Goal: Transaction & Acquisition: Book appointment/travel/reservation

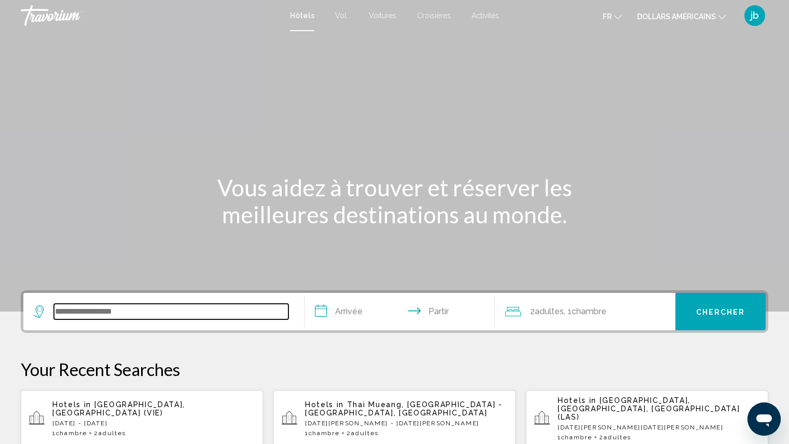
click at [134, 309] on input "Widget de recherche" at bounding box center [171, 312] width 235 height 16
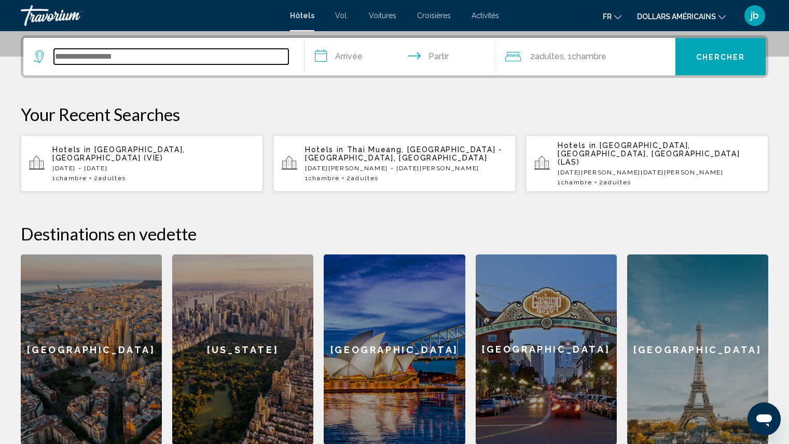
scroll to position [256, 0]
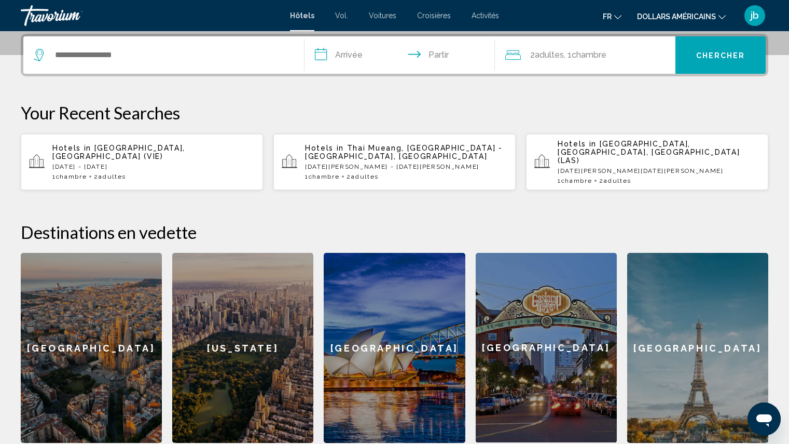
click at [109, 149] on span "[GEOGRAPHIC_DATA], [GEOGRAPHIC_DATA] (VIE)" at bounding box center [118, 152] width 133 height 17
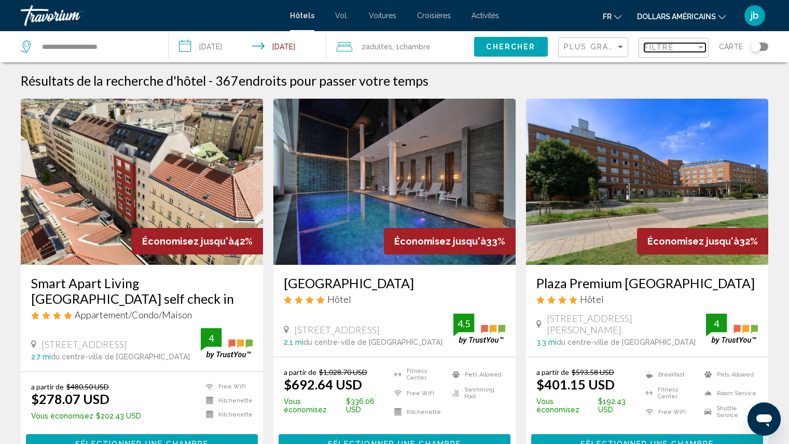
click at [656, 50] on span "Filtre" at bounding box center [660, 47] width 30 height 8
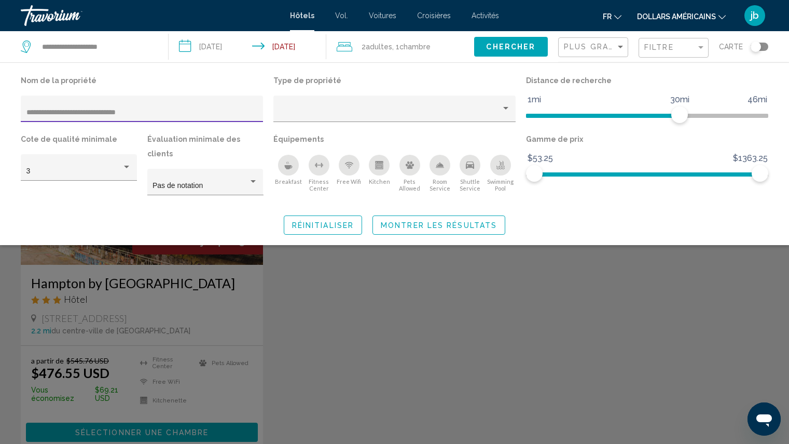
type input "**********"
click at [619, 245] on div "Search widget" at bounding box center [394, 300] width 789 height 288
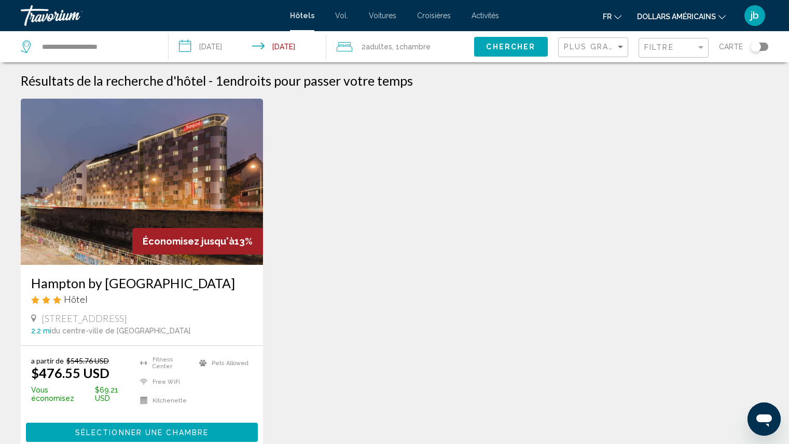
click at [689, 17] on font "dollars américains" at bounding box center [676, 16] width 79 height 8
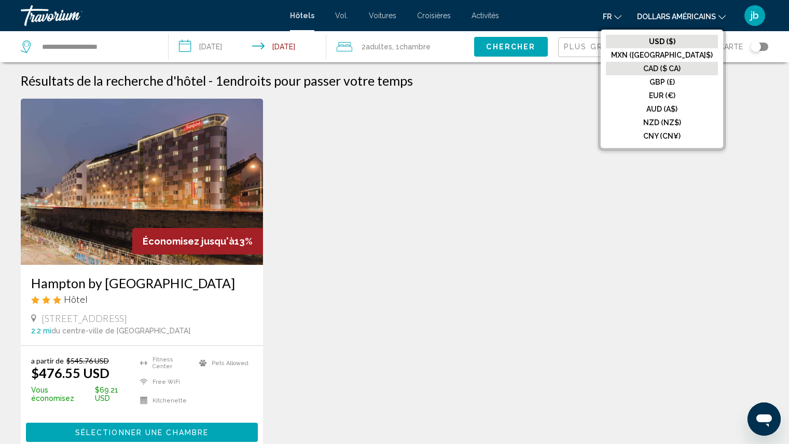
click at [681, 66] on font "CAD ($ CA)" at bounding box center [662, 68] width 37 height 8
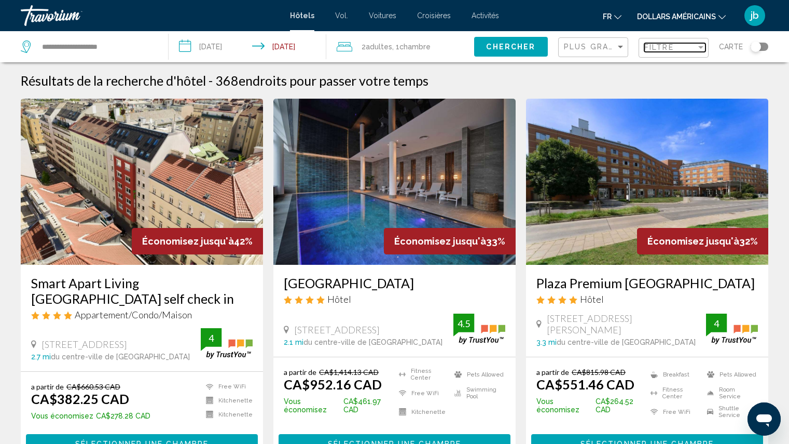
click at [666, 50] on span "Filtre" at bounding box center [660, 47] width 30 height 8
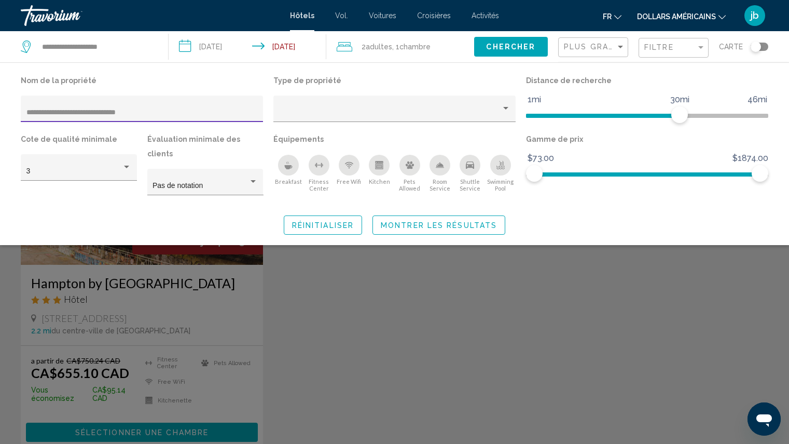
type input "**********"
click at [444, 221] on span "Montrer les résultats" at bounding box center [439, 225] width 116 height 8
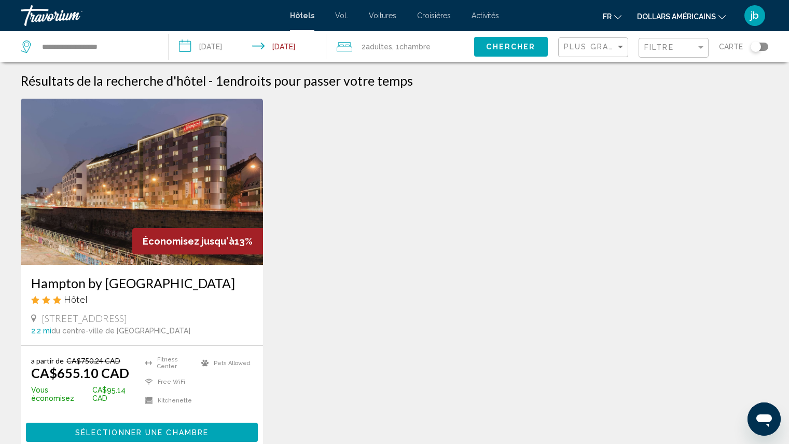
click at [166, 172] on img "Contenu principal" at bounding box center [142, 182] width 242 height 166
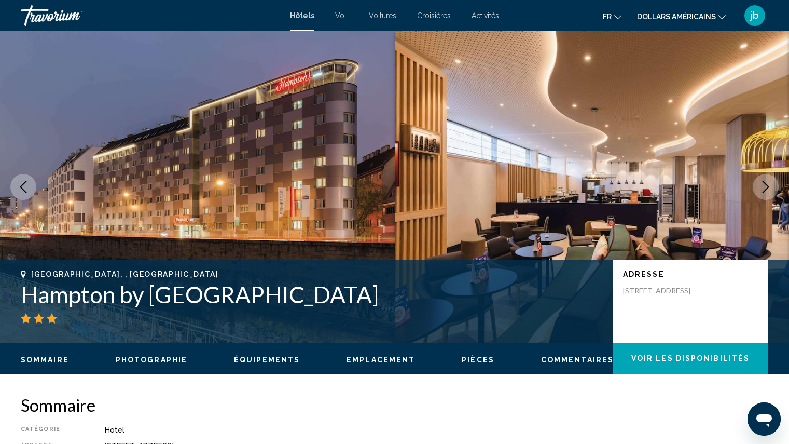
click at [768, 187] on icon "Next image" at bounding box center [766, 187] width 7 height 12
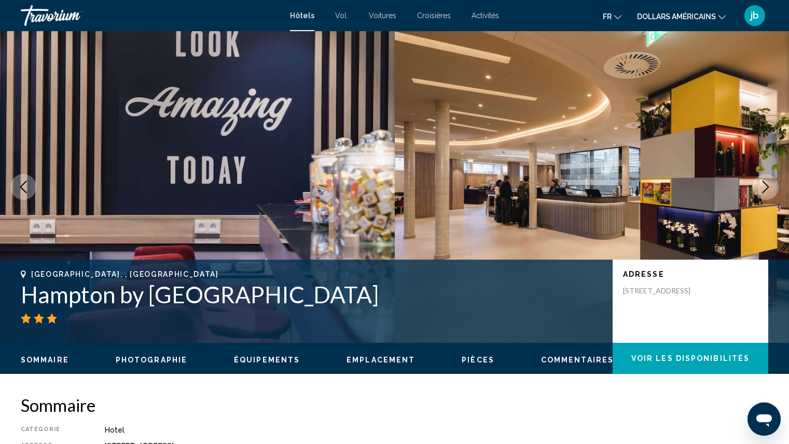
click at [768, 187] on icon "Next image" at bounding box center [766, 187] width 7 height 12
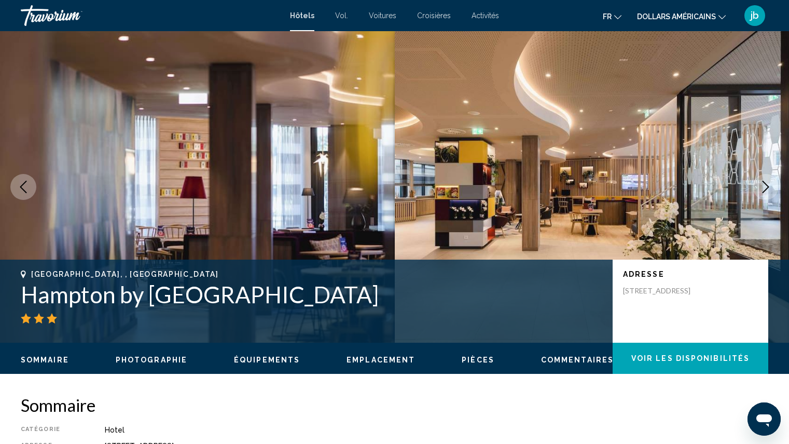
click at [768, 187] on icon "Next image" at bounding box center [766, 187] width 7 height 12
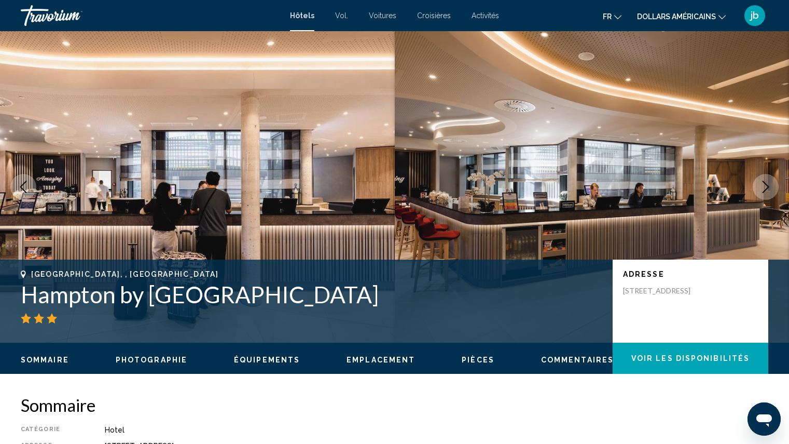
click at [768, 187] on icon "Next image" at bounding box center [766, 187] width 7 height 12
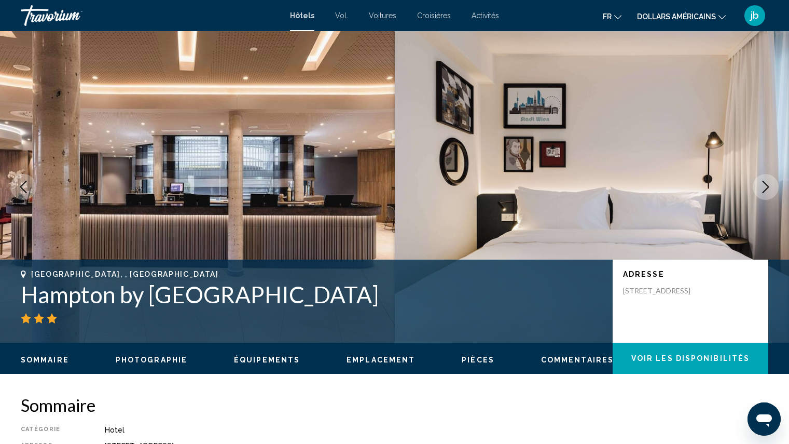
click at [768, 187] on icon "Next image" at bounding box center [766, 187] width 7 height 12
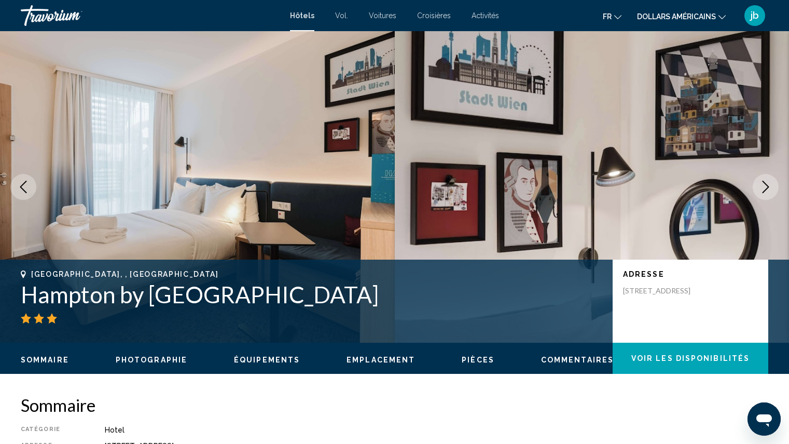
click at [768, 187] on icon "Next image" at bounding box center [766, 187] width 7 height 12
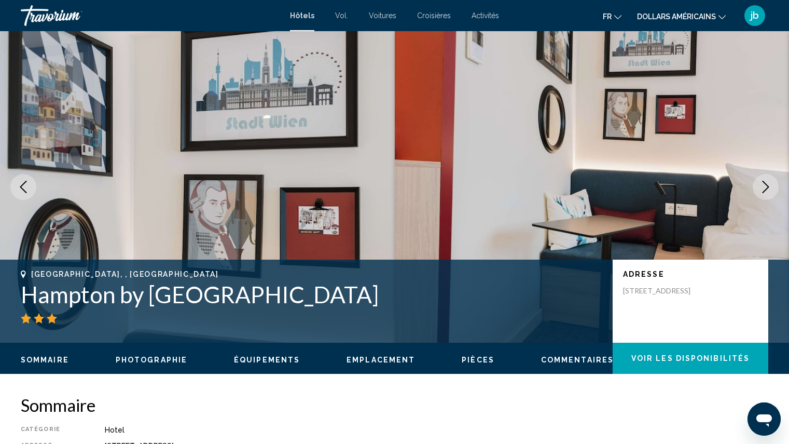
click at [768, 187] on icon "Next image" at bounding box center [766, 187] width 7 height 12
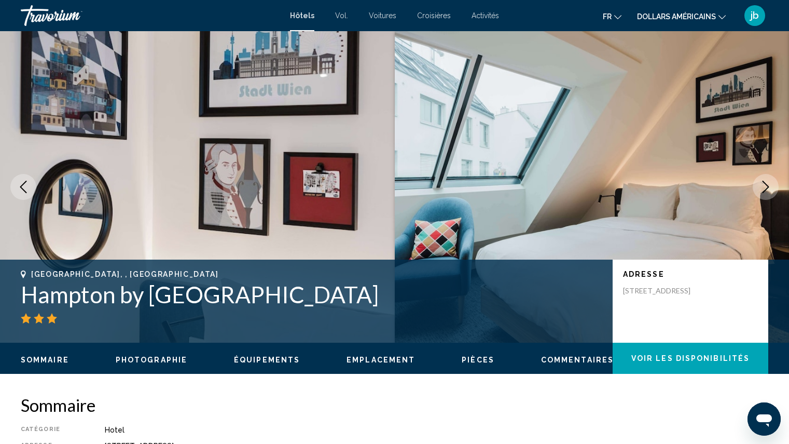
click at [768, 187] on icon "Next image" at bounding box center [766, 187] width 7 height 12
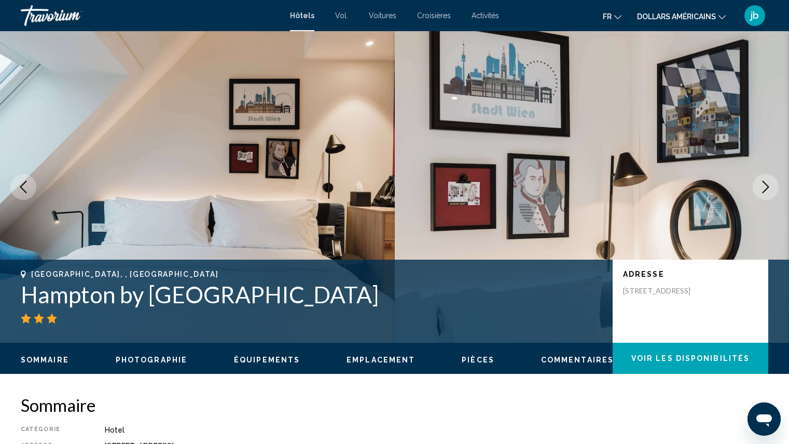
click at [768, 187] on icon "Next image" at bounding box center [766, 187] width 7 height 12
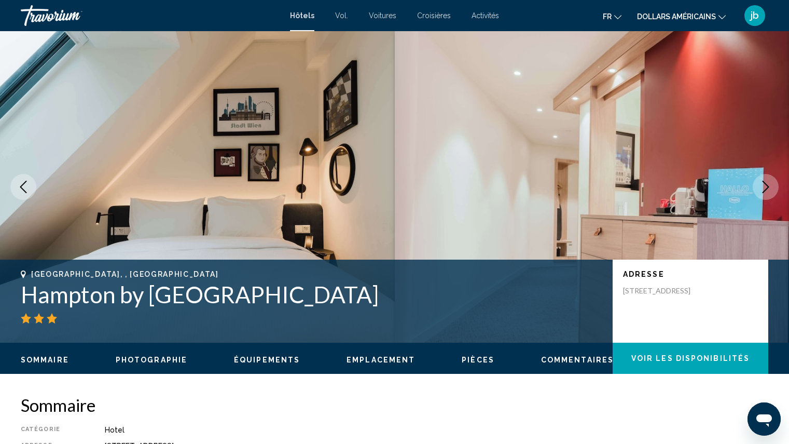
click at [768, 187] on icon "Next image" at bounding box center [766, 187] width 7 height 12
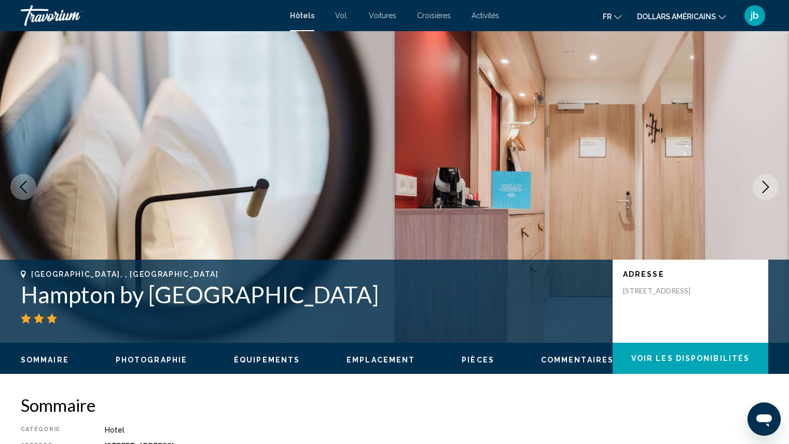
click at [768, 187] on icon "Next image" at bounding box center [766, 187] width 7 height 12
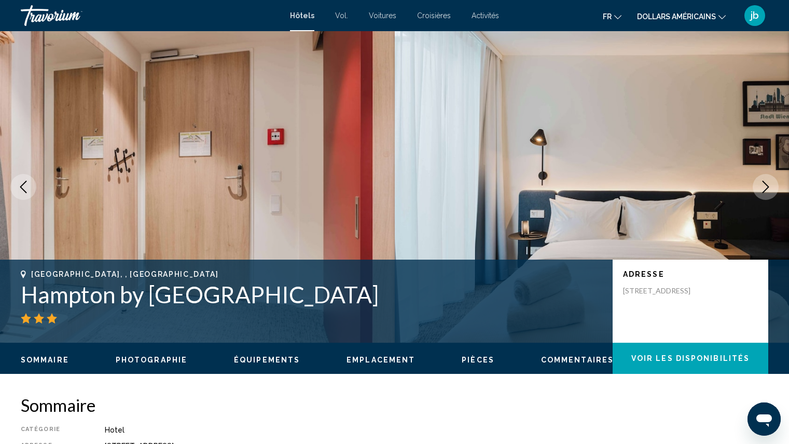
click at [768, 187] on icon "Next image" at bounding box center [766, 187] width 7 height 12
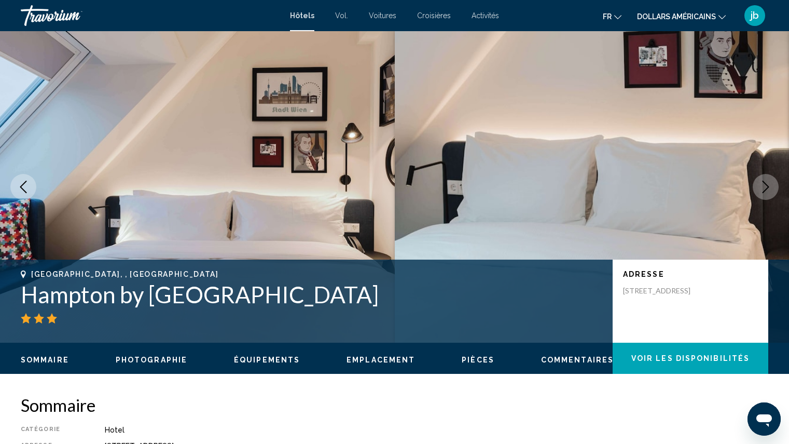
click at [768, 187] on icon "Next image" at bounding box center [766, 187] width 7 height 12
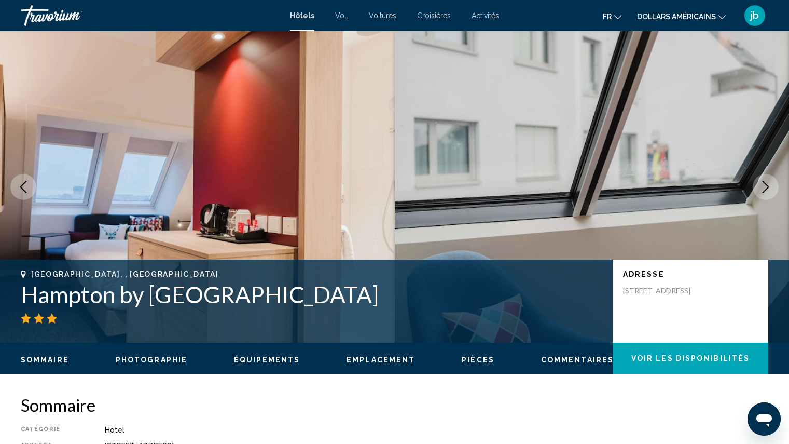
click at [768, 187] on icon "Next image" at bounding box center [766, 187] width 7 height 12
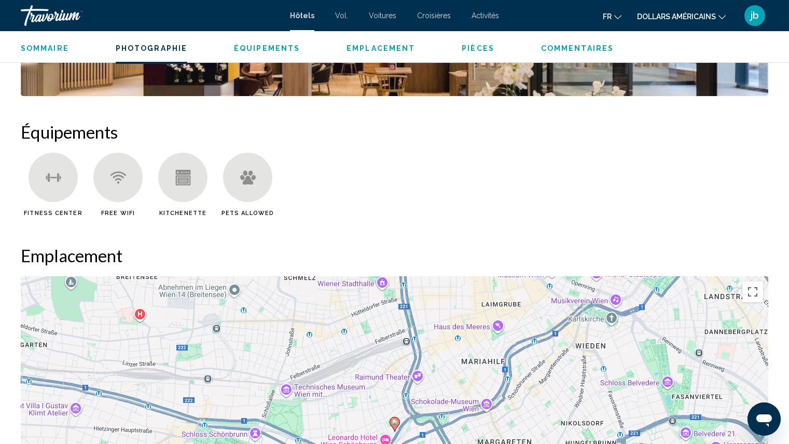
scroll to position [789, 0]
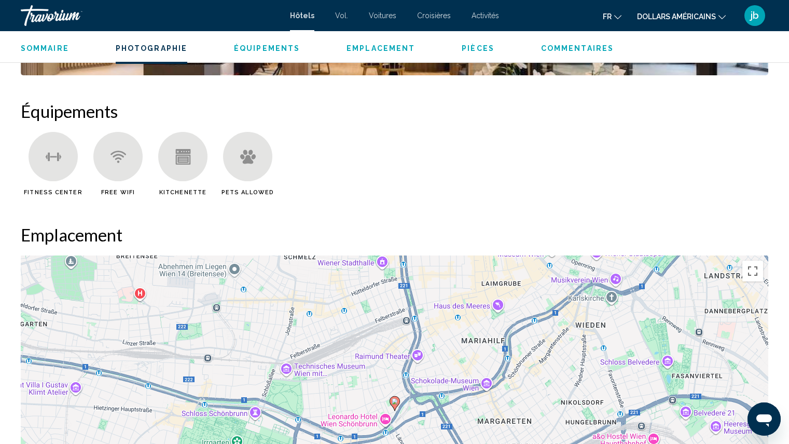
click at [476, 50] on span "Pièces" at bounding box center [478, 48] width 33 height 8
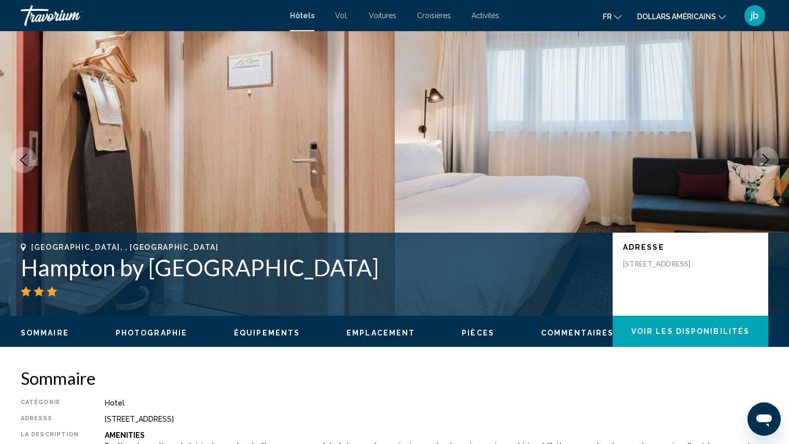
scroll to position [0, 0]
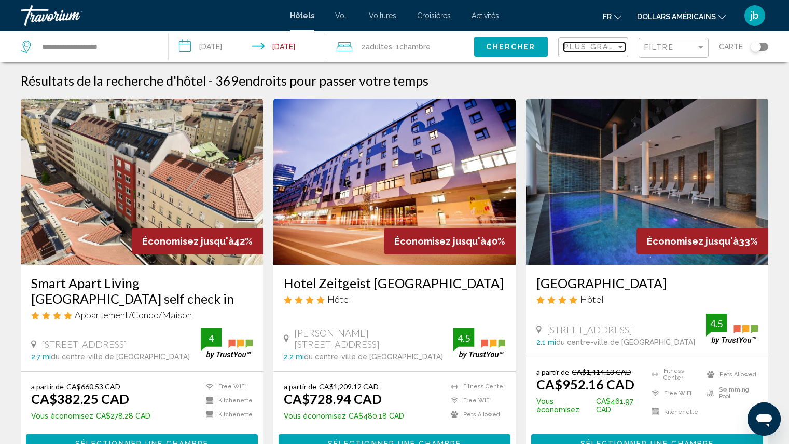
click at [594, 47] on span "Plus grandes économies" at bounding box center [626, 47] width 124 height 8
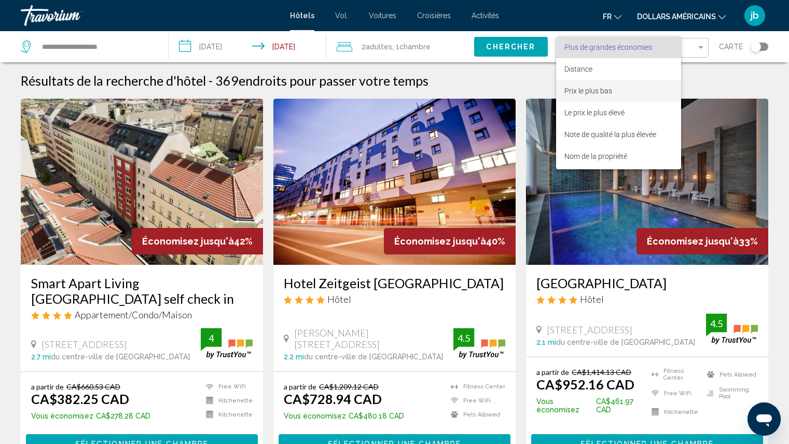
click at [587, 92] on font "Prix ​​le plus bas" at bounding box center [589, 91] width 48 height 8
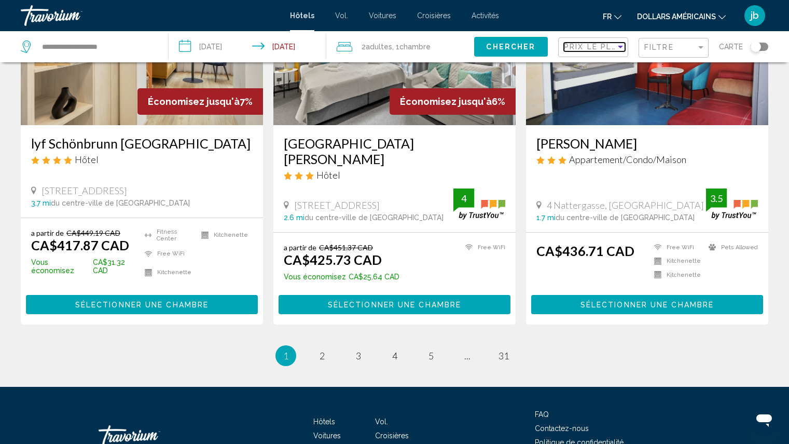
scroll to position [1325, 0]
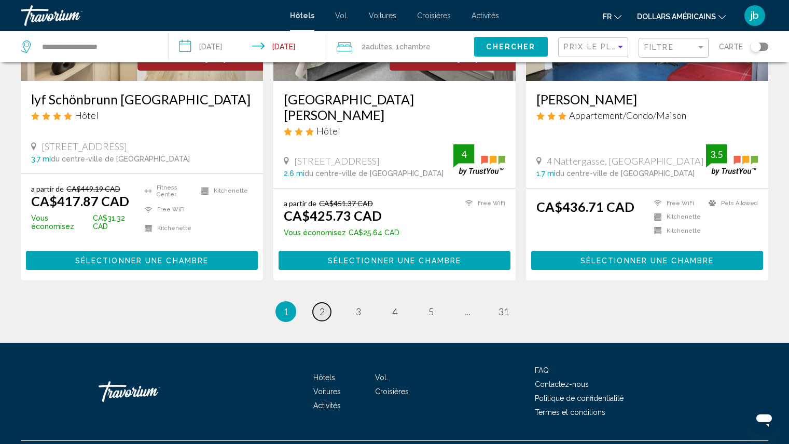
click at [323, 306] on span "2" at bounding box center [322, 311] width 5 height 11
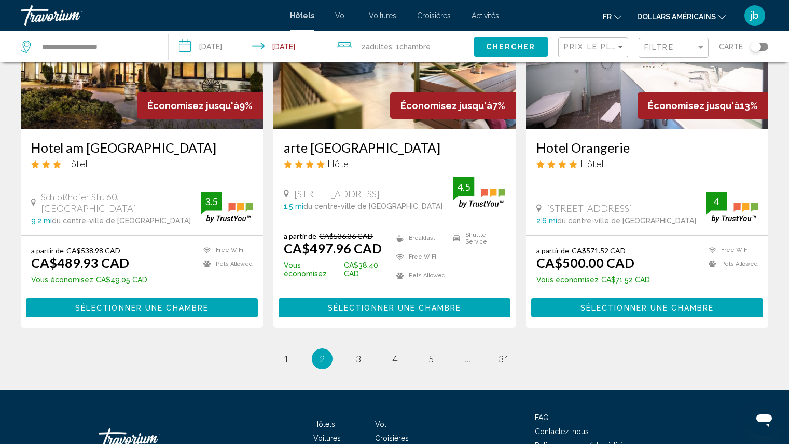
scroll to position [1325, 0]
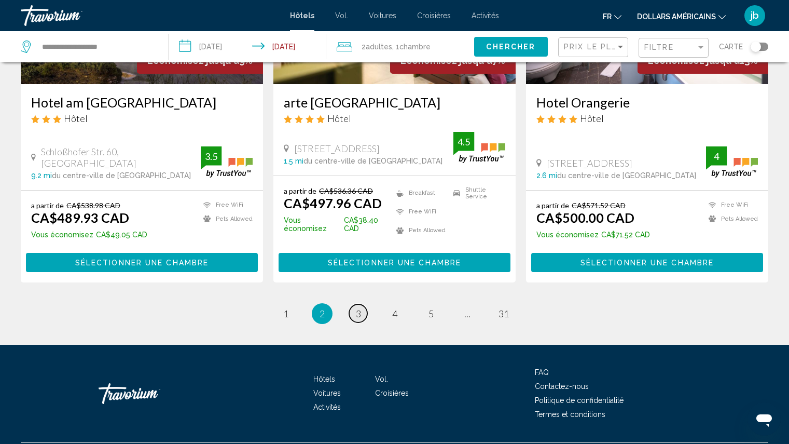
click at [359, 308] on span "3" at bounding box center [358, 313] width 5 height 11
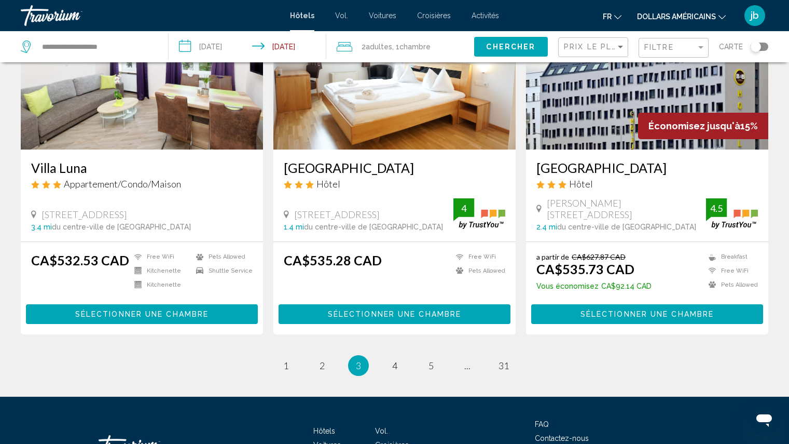
scroll to position [1252, 0]
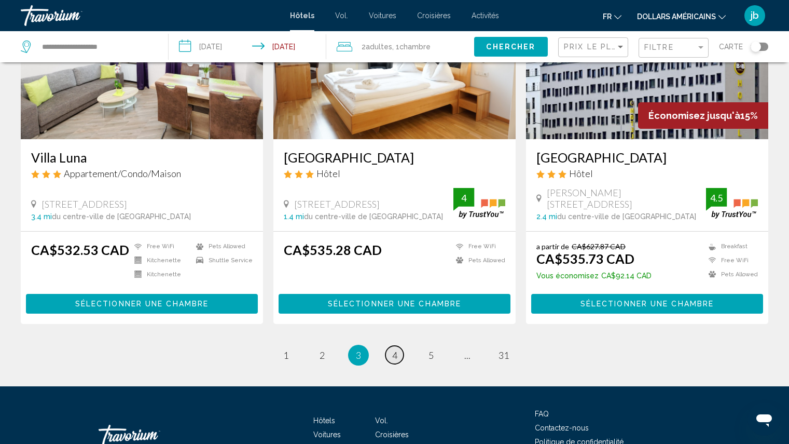
click at [394, 349] on span "4" at bounding box center [394, 354] width 5 height 11
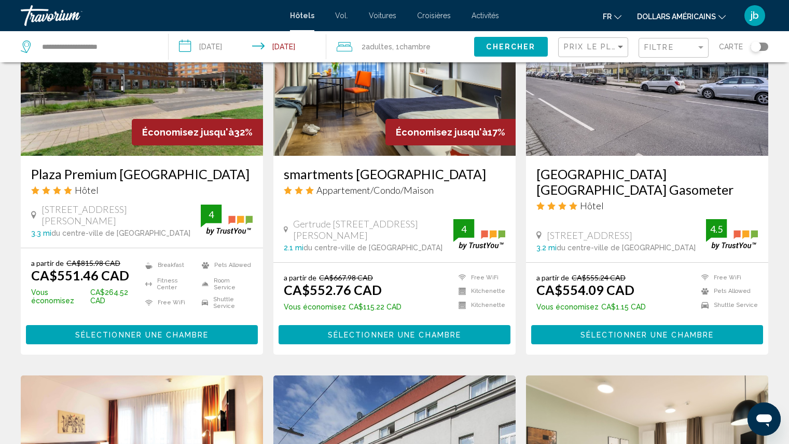
scroll to position [865, 0]
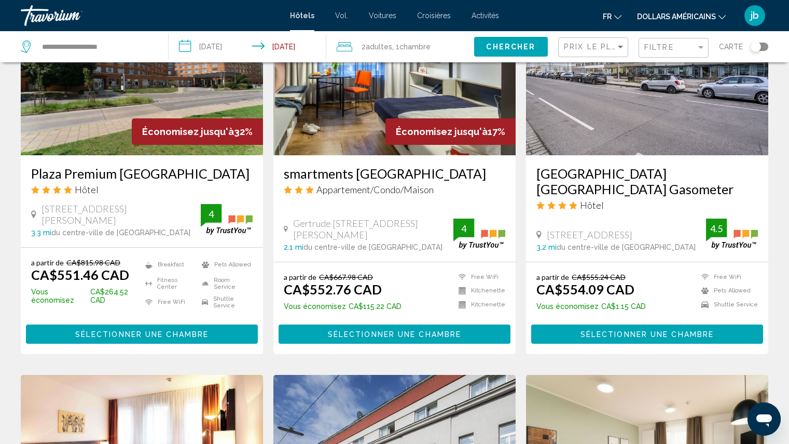
click at [110, 136] on img "Contenu principal" at bounding box center [142, 72] width 242 height 166
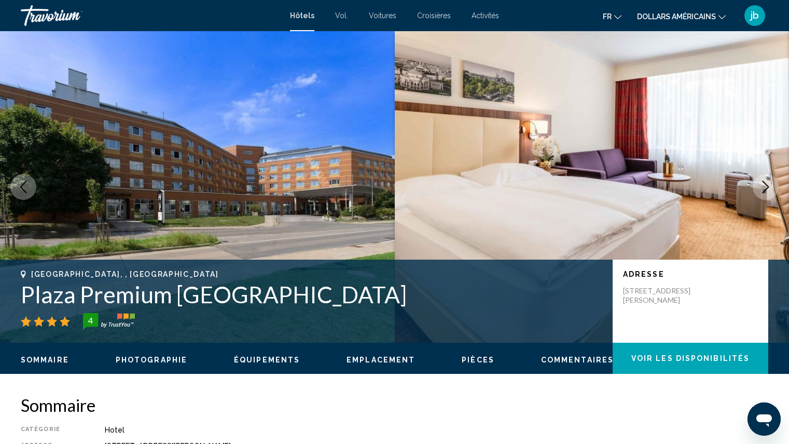
click at [765, 187] on icon "Next image" at bounding box center [766, 187] width 12 height 12
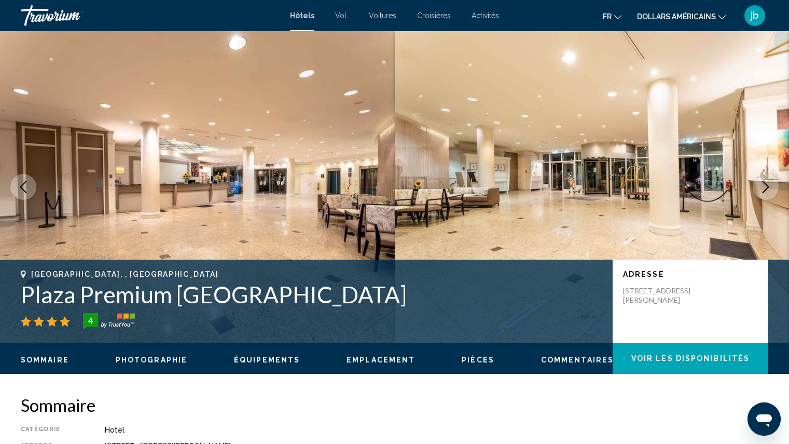
click at [765, 187] on icon "Next image" at bounding box center [766, 187] width 12 height 12
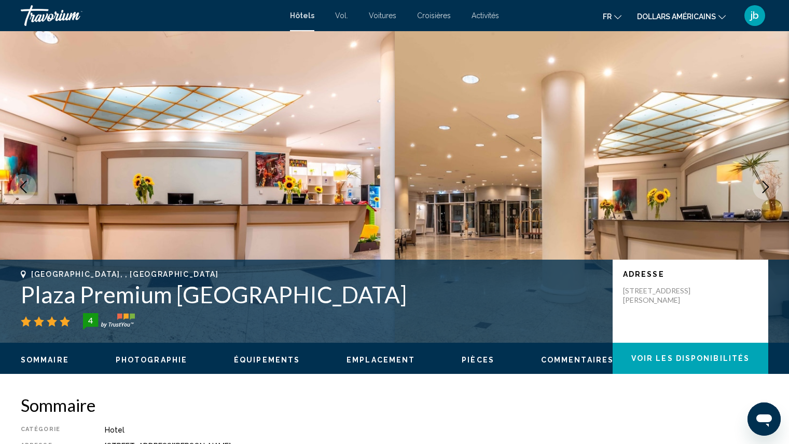
click at [765, 187] on icon "Next image" at bounding box center [766, 187] width 12 height 12
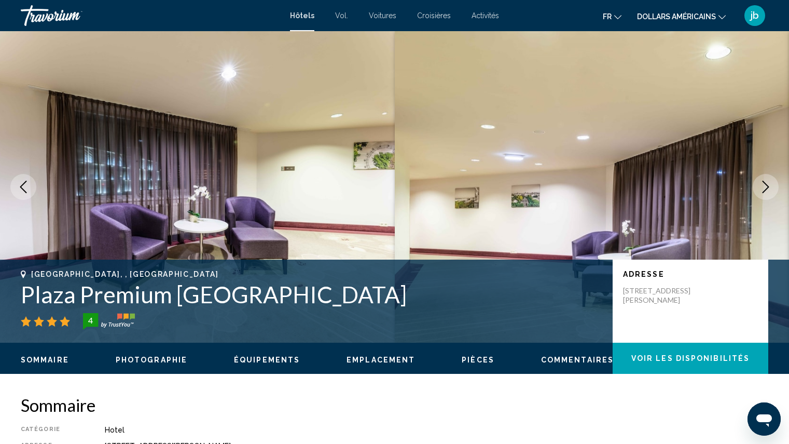
click at [765, 187] on icon "Next image" at bounding box center [766, 187] width 12 height 12
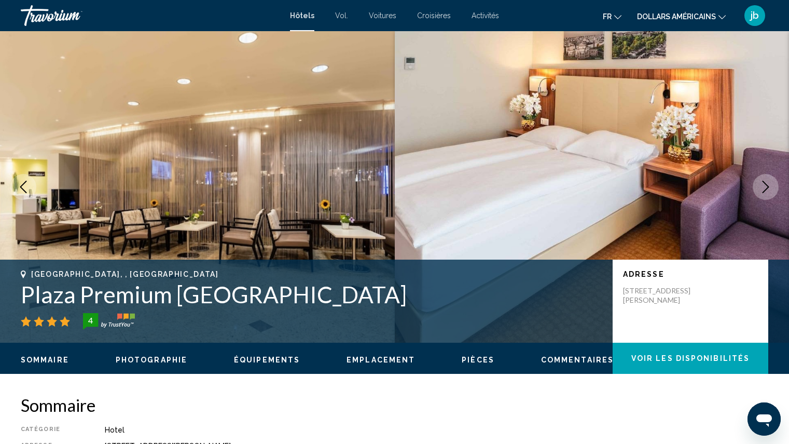
click at [765, 187] on icon "Next image" at bounding box center [766, 187] width 12 height 12
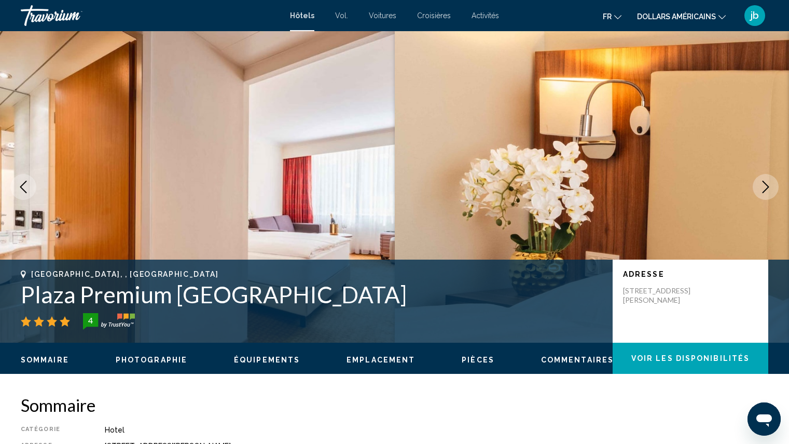
click at [765, 187] on icon "Next image" at bounding box center [766, 187] width 12 height 12
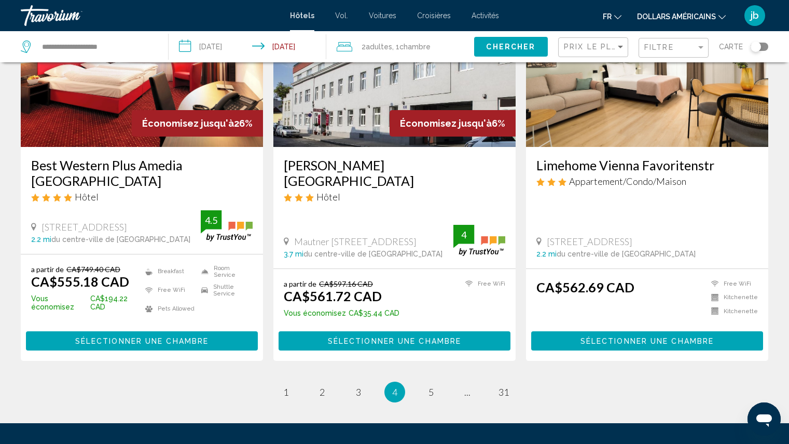
scroll to position [1260, 0]
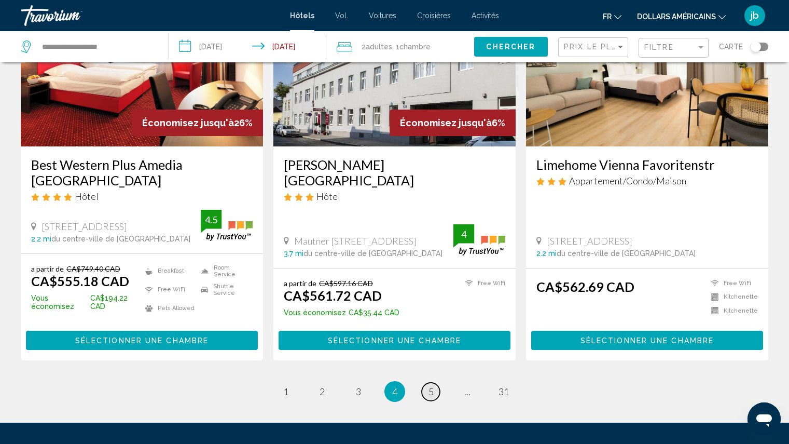
click at [432, 386] on span "5" at bounding box center [431, 391] width 5 height 11
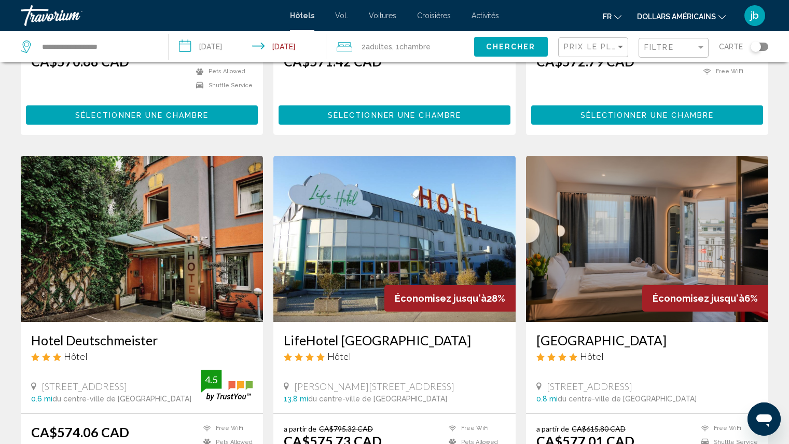
scroll to position [1114, 0]
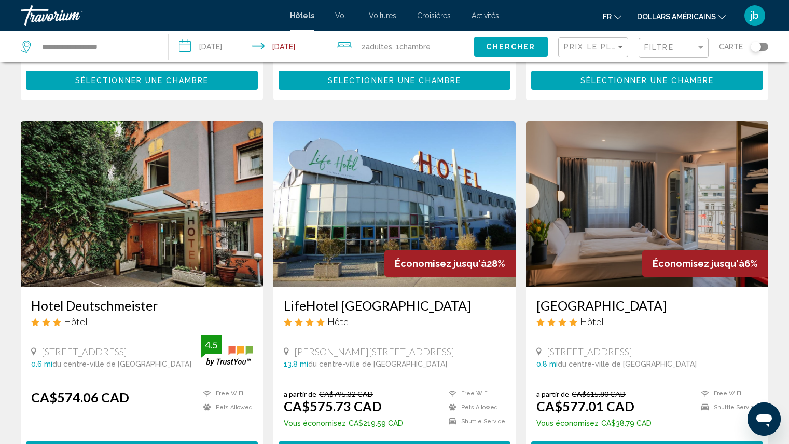
click at [673, 223] on img "Contenu principal" at bounding box center [647, 204] width 242 height 166
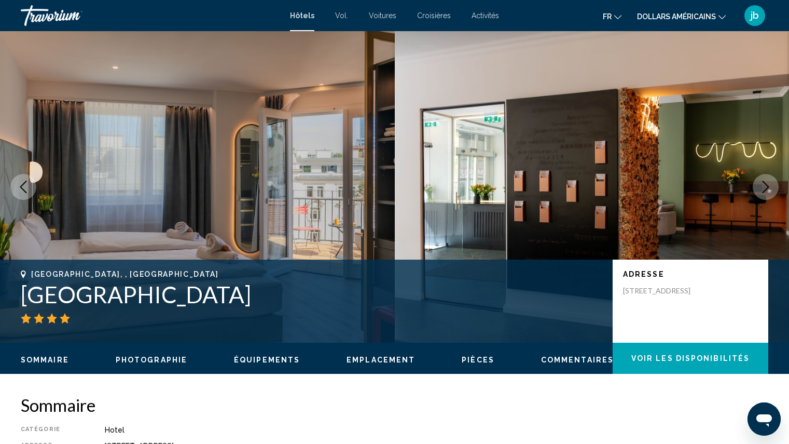
click at [765, 189] on icon "Next image" at bounding box center [766, 187] width 12 height 12
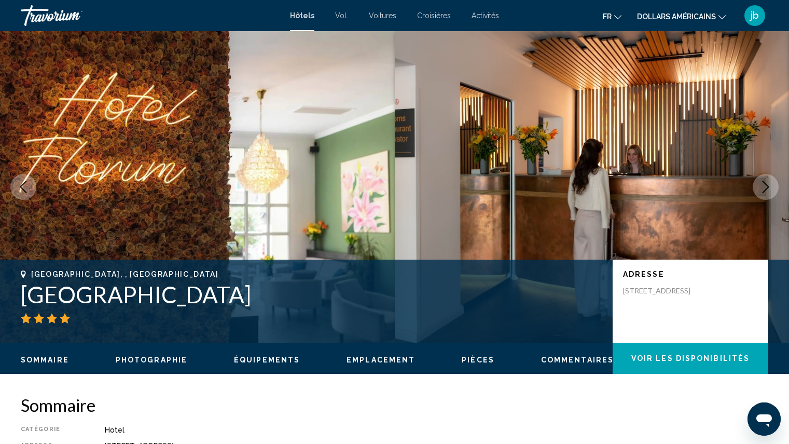
click at [765, 189] on icon "Next image" at bounding box center [766, 187] width 12 height 12
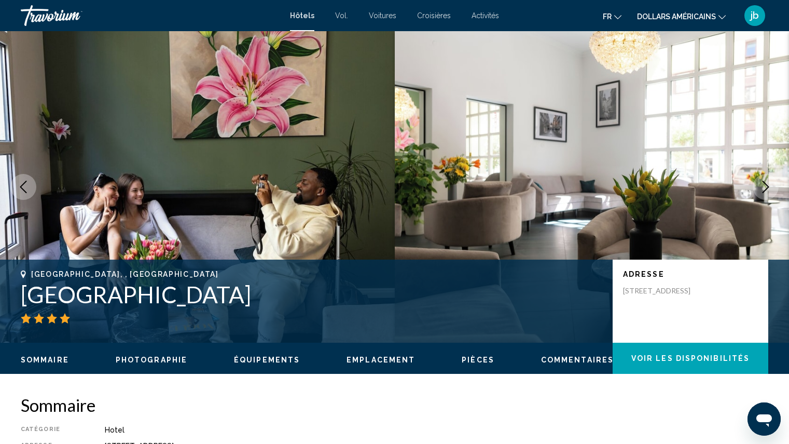
click at [765, 189] on icon "Next image" at bounding box center [766, 187] width 12 height 12
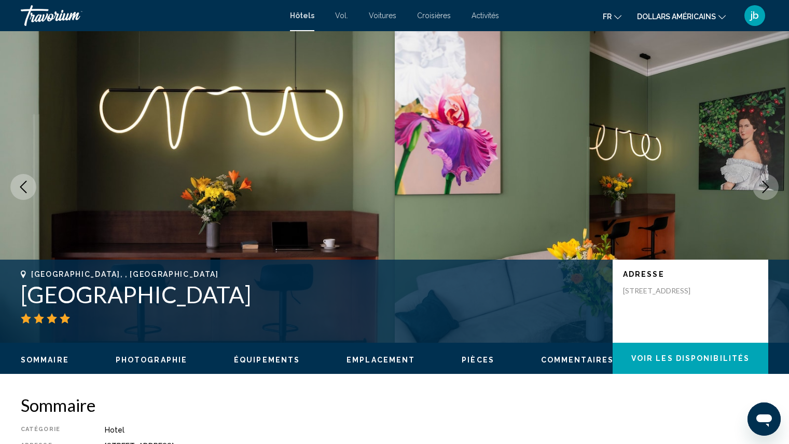
click at [765, 189] on icon "Next image" at bounding box center [766, 187] width 12 height 12
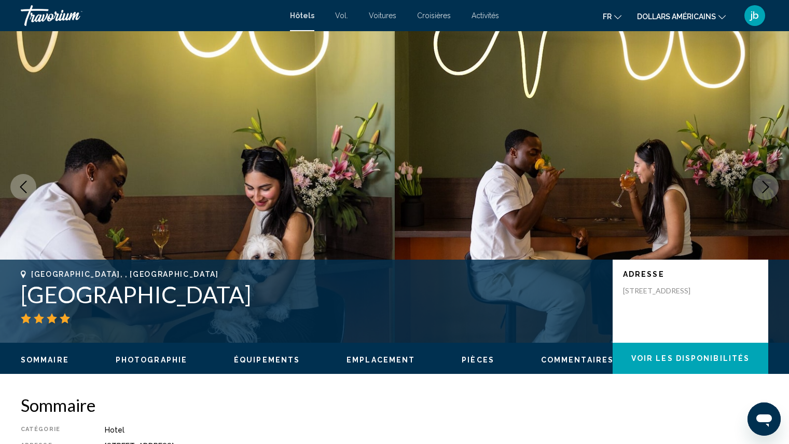
click at [765, 189] on icon "Next image" at bounding box center [766, 187] width 12 height 12
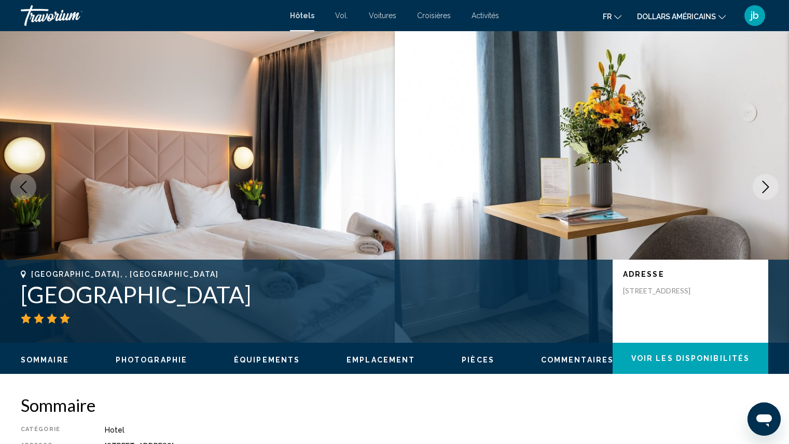
click at [464, 361] on span "Pièces" at bounding box center [478, 359] width 33 height 8
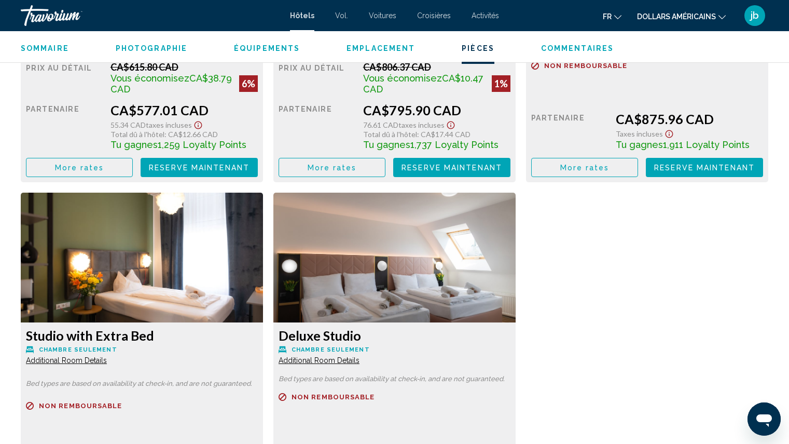
scroll to position [1687, 0]
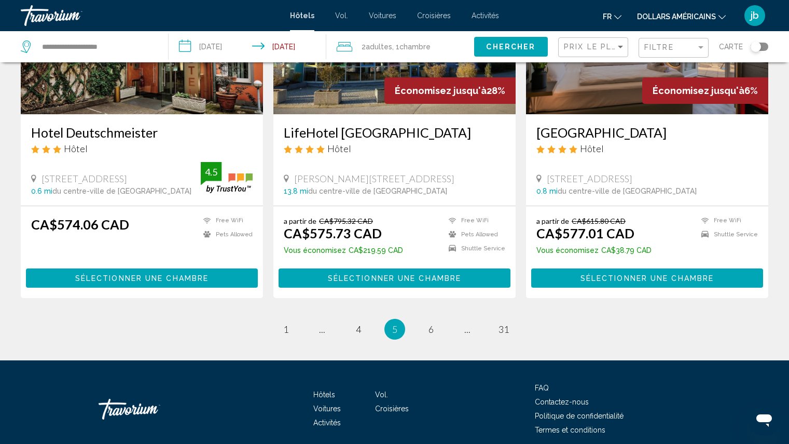
scroll to position [1325, 0]
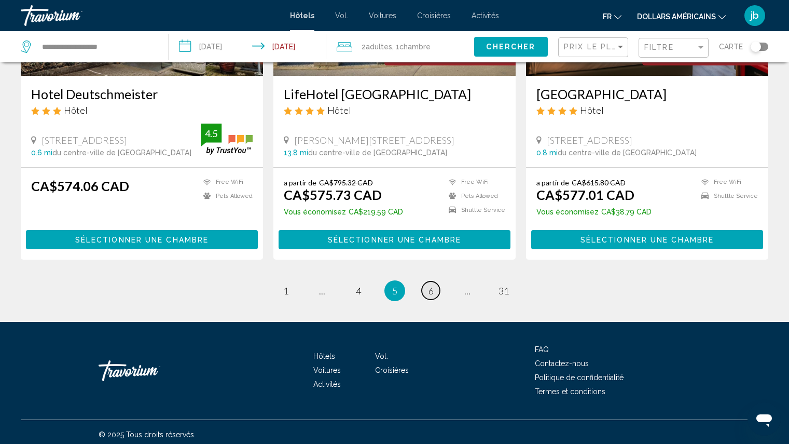
click at [430, 288] on span "6" at bounding box center [431, 290] width 5 height 11
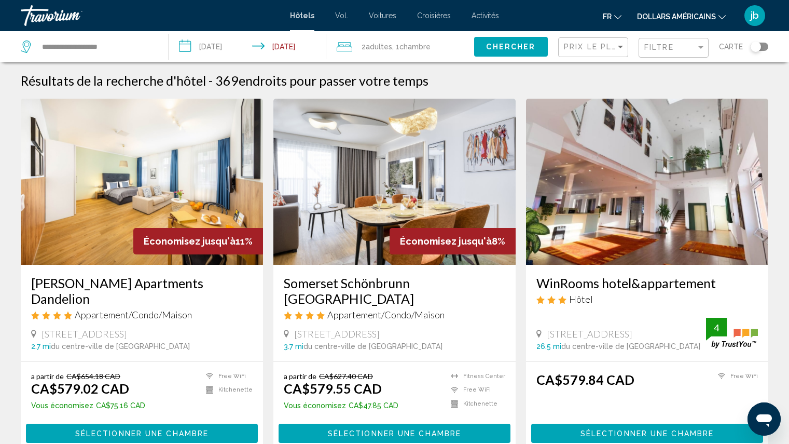
click at [424, 211] on img "Contenu principal" at bounding box center [394, 182] width 242 height 166
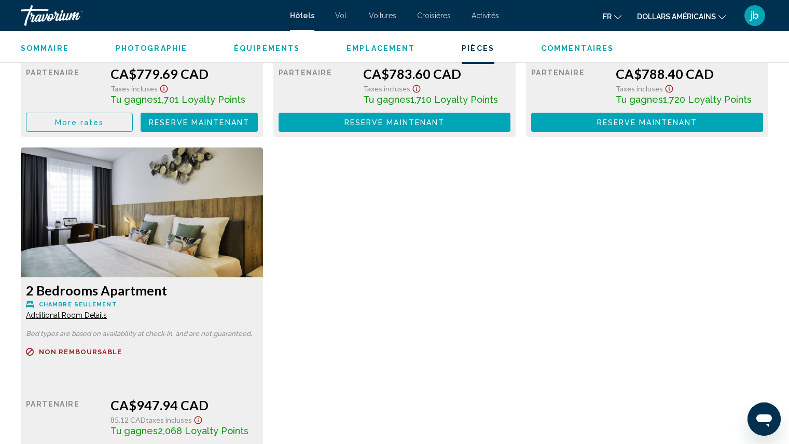
scroll to position [2436, 0]
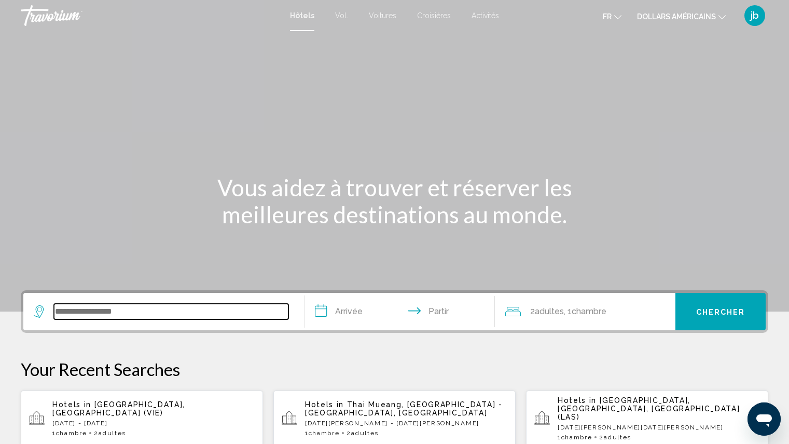
click at [132, 316] on input "Widget de recherche" at bounding box center [171, 312] width 235 height 16
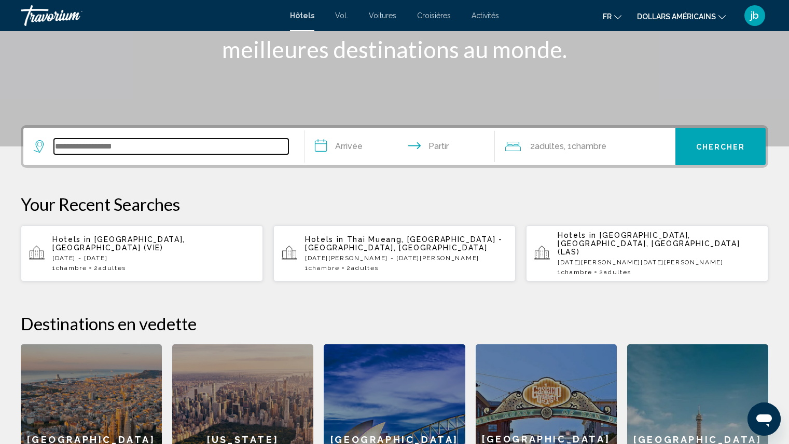
scroll to position [256, 0]
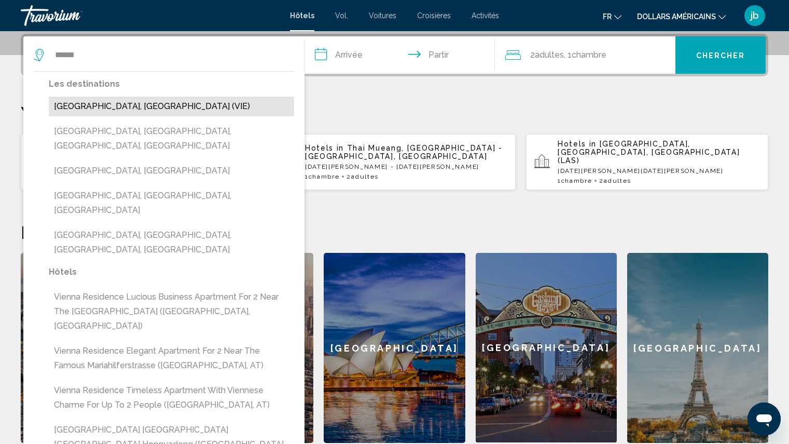
click at [113, 108] on button "[GEOGRAPHIC_DATA], [GEOGRAPHIC_DATA] (VIE)" at bounding box center [171, 107] width 245 height 20
type input "**********"
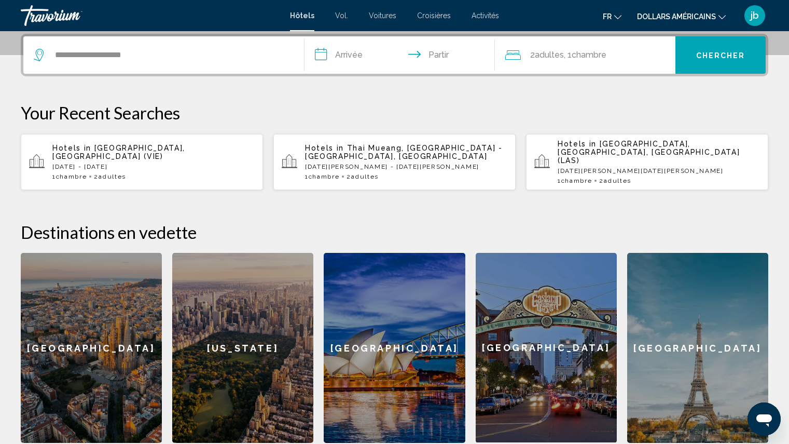
click at [354, 57] on input "**********" at bounding box center [402, 56] width 195 height 40
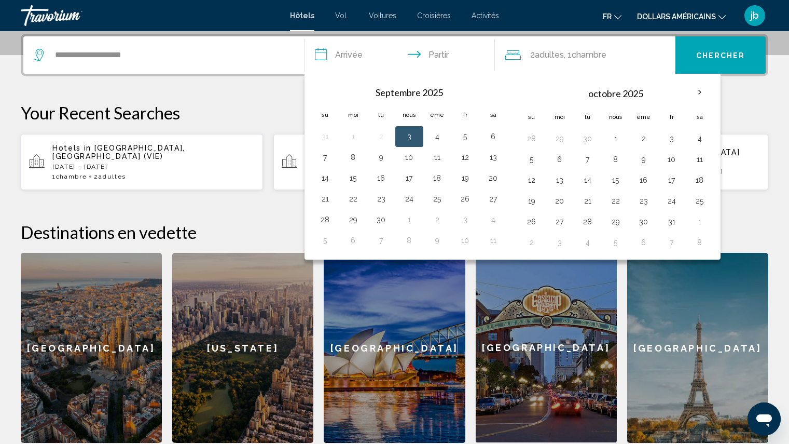
click at [410, 137] on button "3" at bounding box center [409, 136] width 17 height 15
click at [496, 137] on button "6" at bounding box center [493, 136] width 17 height 15
type input "**********"
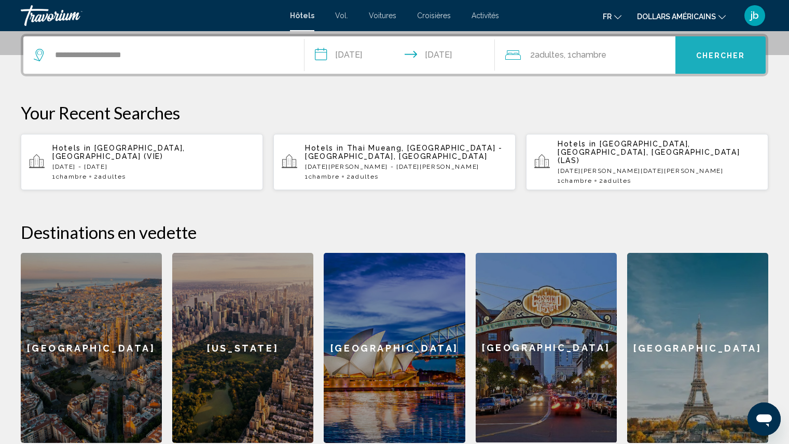
click at [727, 57] on font "Chercher" at bounding box center [720, 55] width 49 height 8
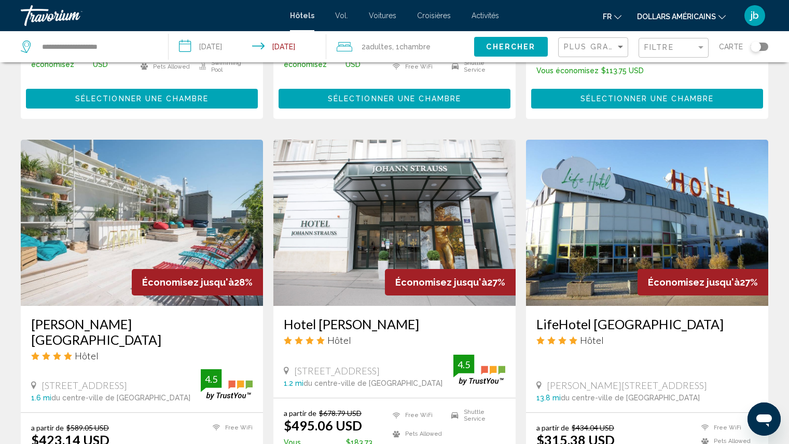
scroll to position [767, 0]
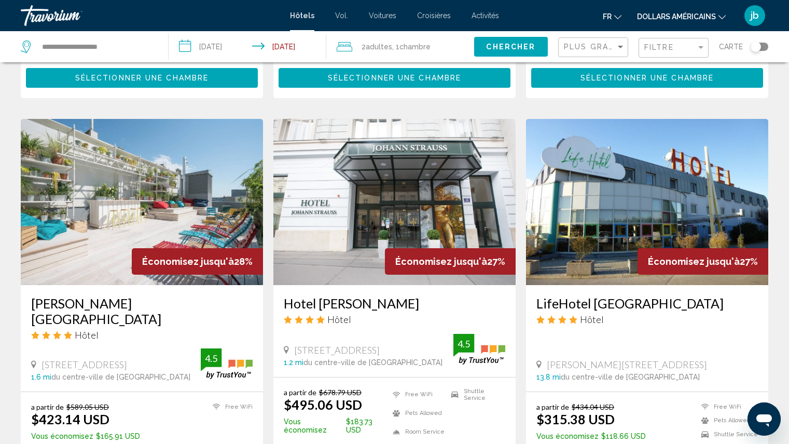
click at [157, 219] on img "Contenu principal" at bounding box center [142, 202] width 242 height 166
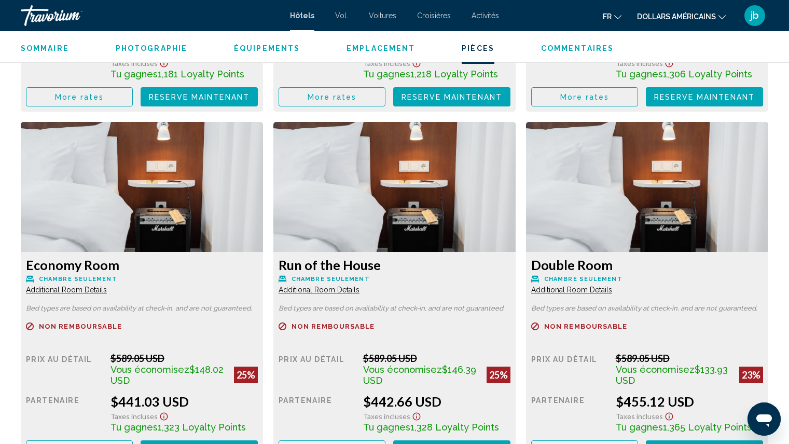
scroll to position [1654, 0]
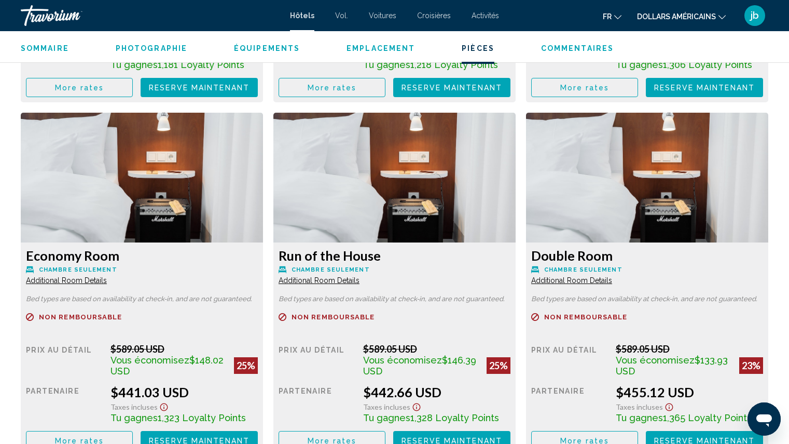
click at [692, 17] on font "dollars américains" at bounding box center [676, 16] width 79 height 8
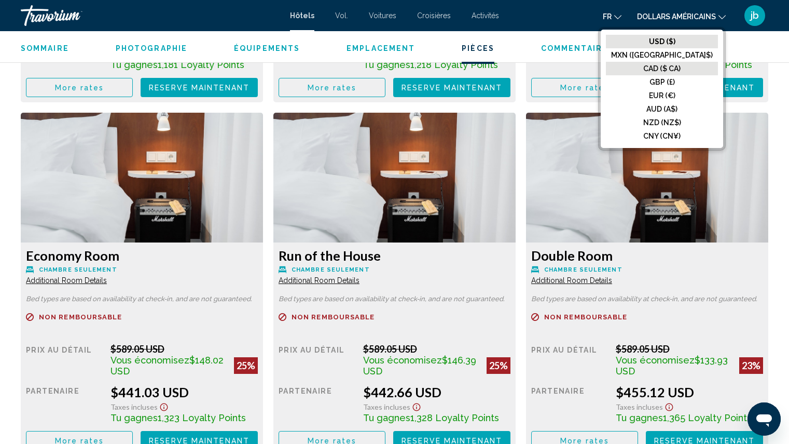
click at [681, 70] on font "CAD ($ CA)" at bounding box center [662, 68] width 37 height 8
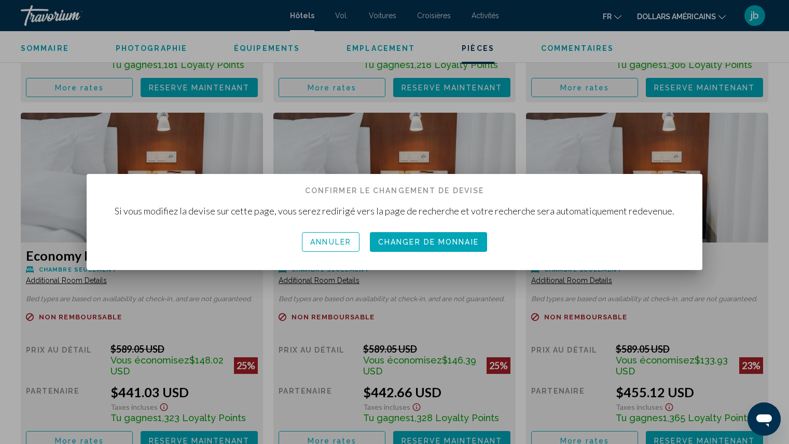
scroll to position [0, 0]
click at [420, 245] on font "Changeur de monnaie" at bounding box center [428, 242] width 107 height 8
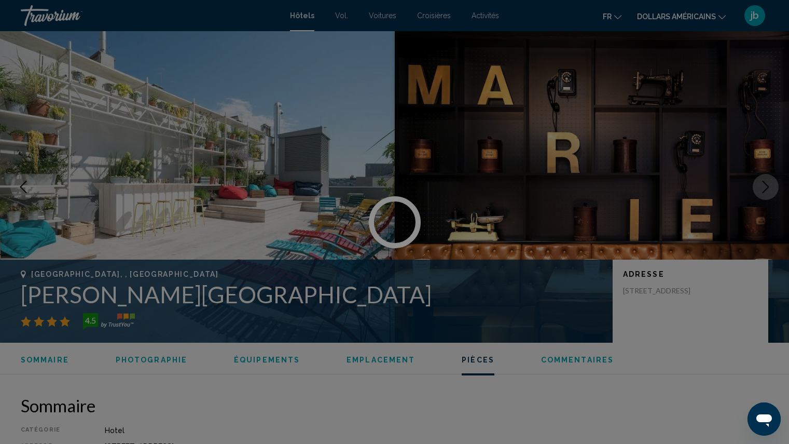
scroll to position [1654, 0]
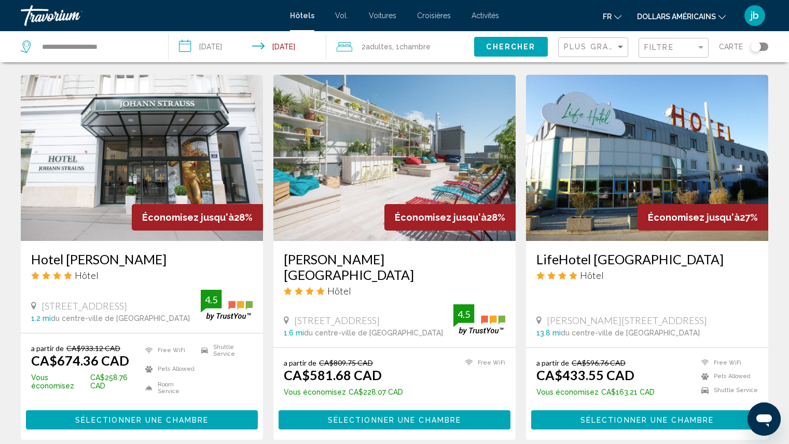
scroll to position [824, 0]
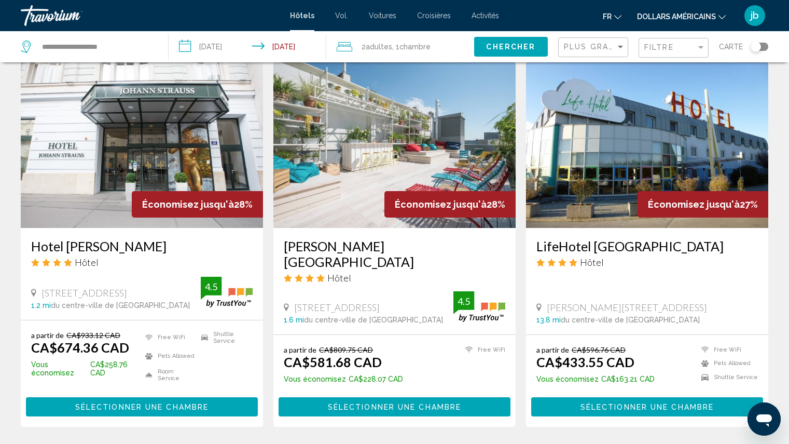
click at [426, 155] on img "Contenu principal" at bounding box center [394, 145] width 242 height 166
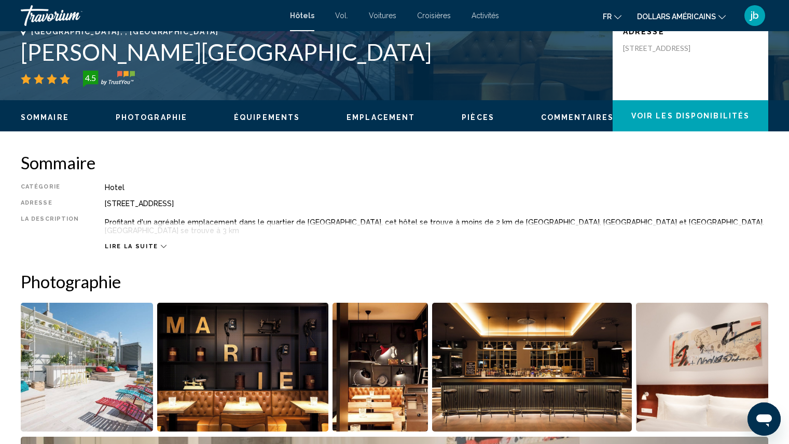
scroll to position [145, 0]
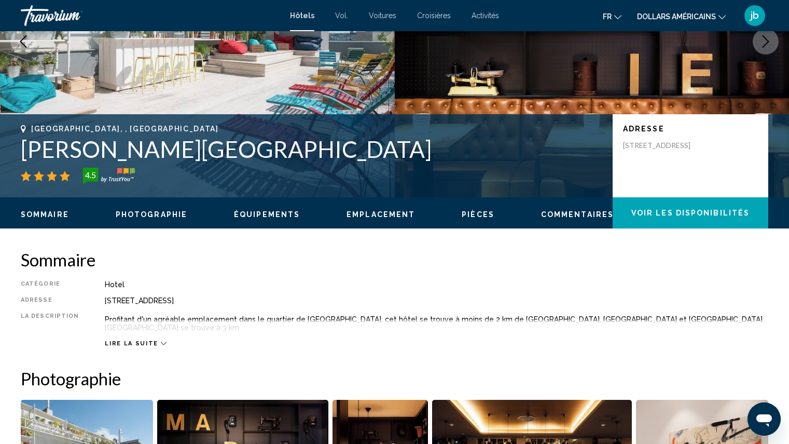
click at [680, 215] on span "Voir les disponibilités" at bounding box center [691, 213] width 118 height 8
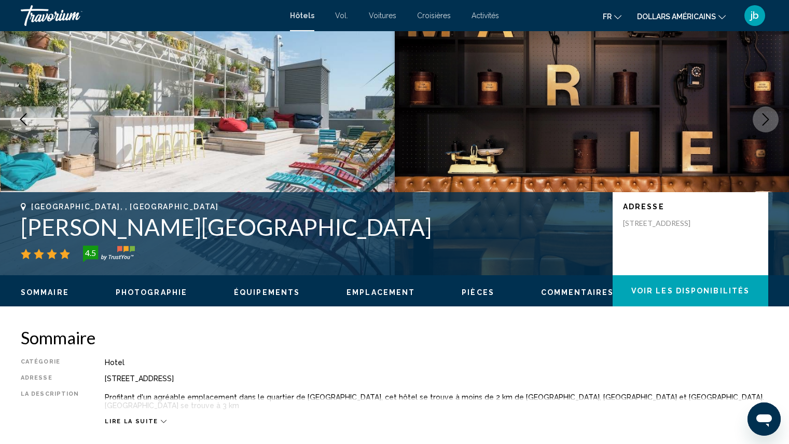
scroll to position [0, 0]
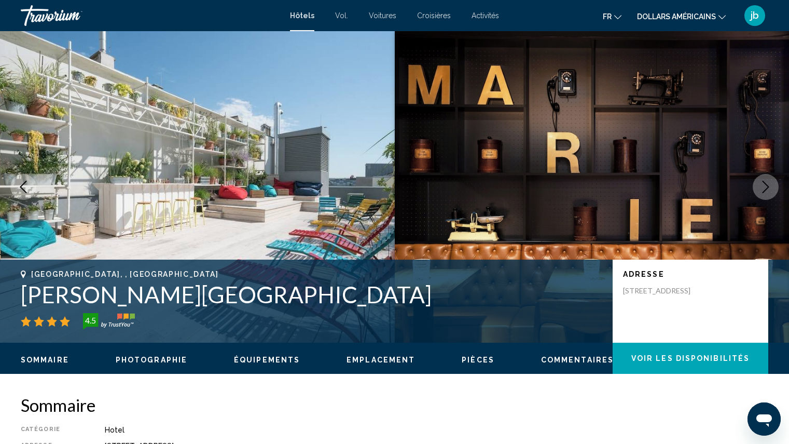
drag, startPoint x: 278, startPoint y: 295, endPoint x: 0, endPoint y: 296, distance: 277.6
click at [0, 296] on div "[GEOGRAPHIC_DATA], , [GEOGRAPHIC_DATA] [PERSON_NAME][GEOGRAPHIC_DATA] 4.5 Adres…" at bounding box center [394, 301] width 789 height 62
copy h1 "[PERSON_NAME][GEOGRAPHIC_DATA]"
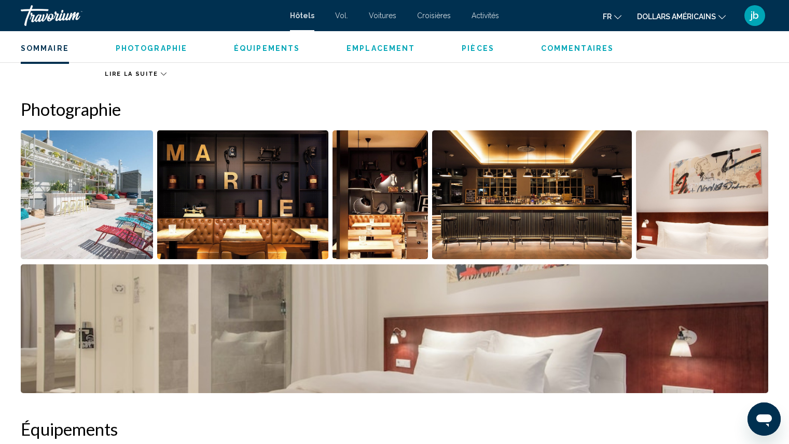
scroll to position [443, 0]
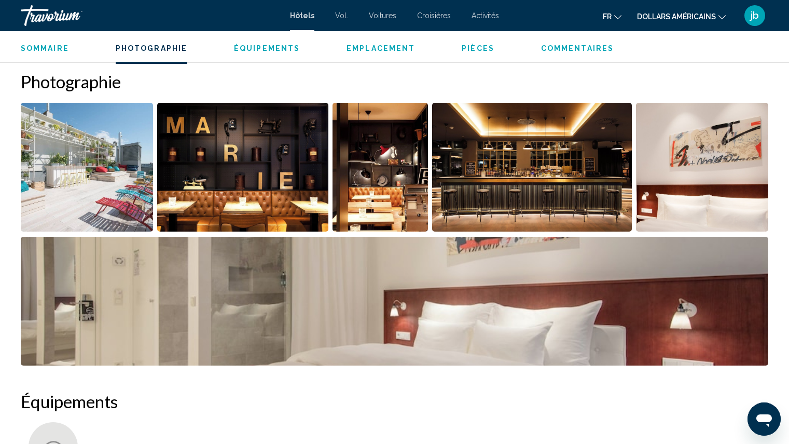
click at [471, 50] on span "Pièces" at bounding box center [478, 48] width 33 height 8
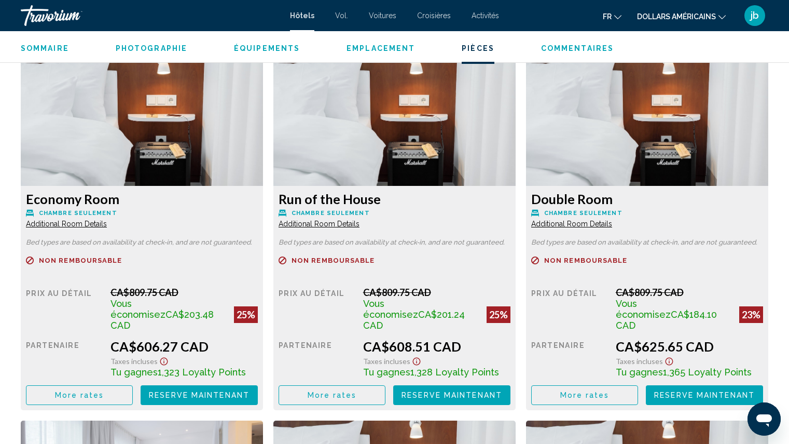
scroll to position [1722, 0]
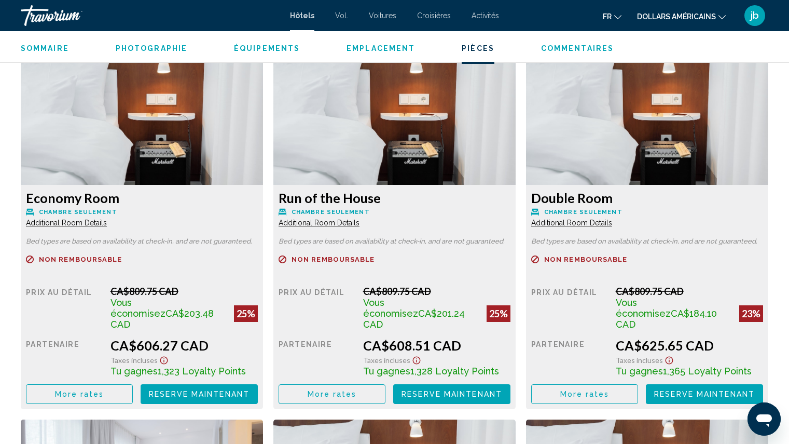
click at [91, 34] on span "More rates" at bounding box center [79, 30] width 49 height 8
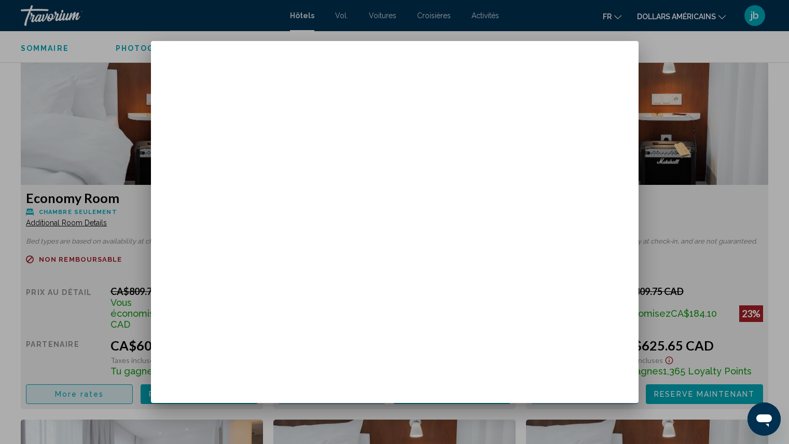
scroll to position [0, 0]
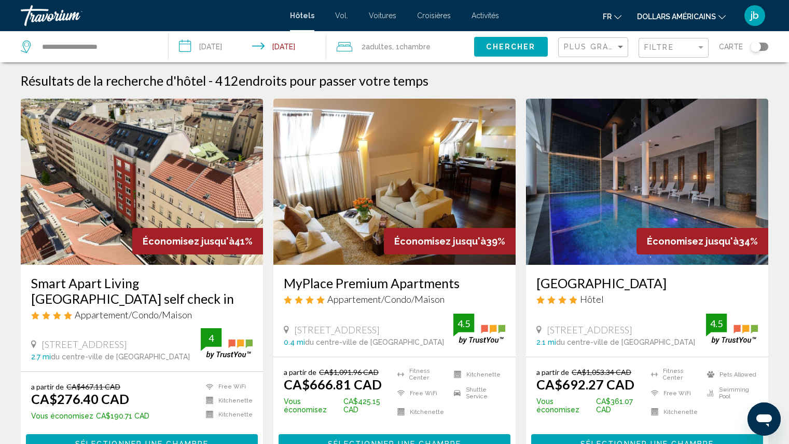
click at [159, 196] on img "Contenu principal" at bounding box center [142, 182] width 242 height 166
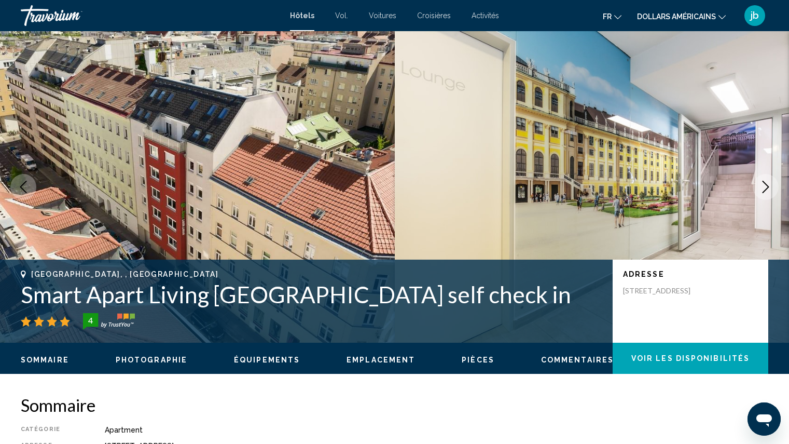
click at [768, 189] on icon "Next image" at bounding box center [766, 187] width 12 height 12
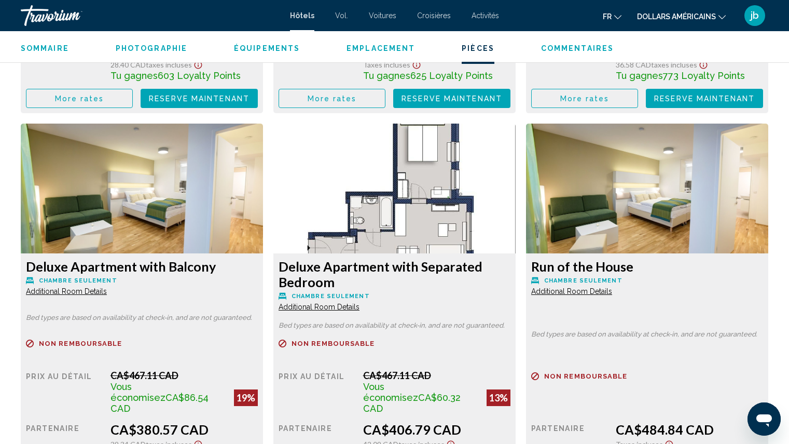
scroll to position [1667, 0]
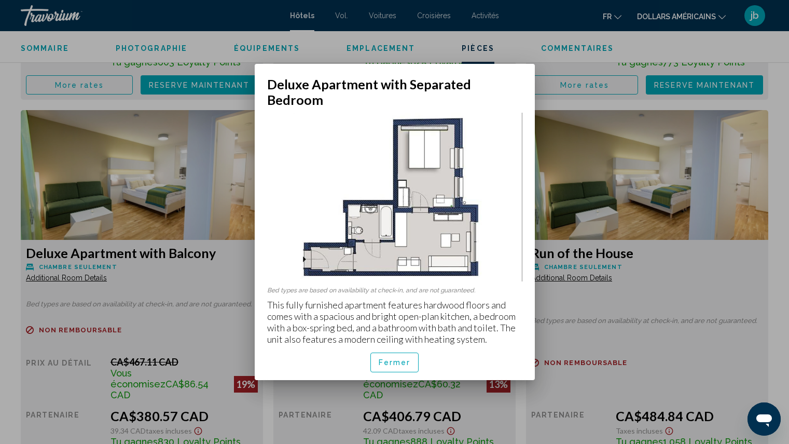
scroll to position [0, 0]
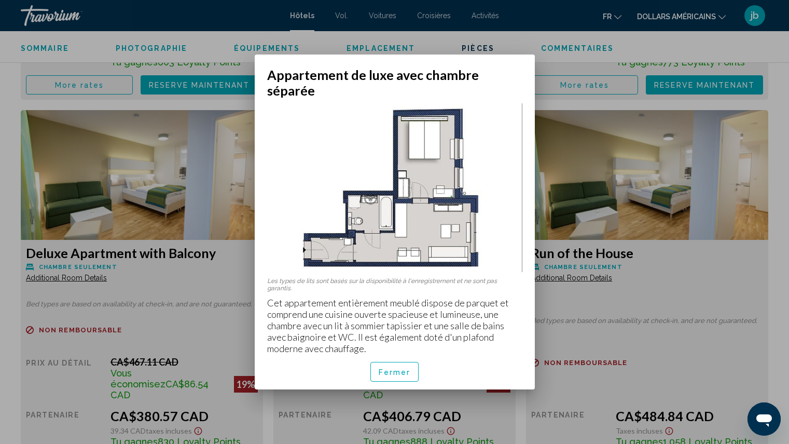
click at [393, 368] on font "Fermer" at bounding box center [395, 372] width 32 height 8
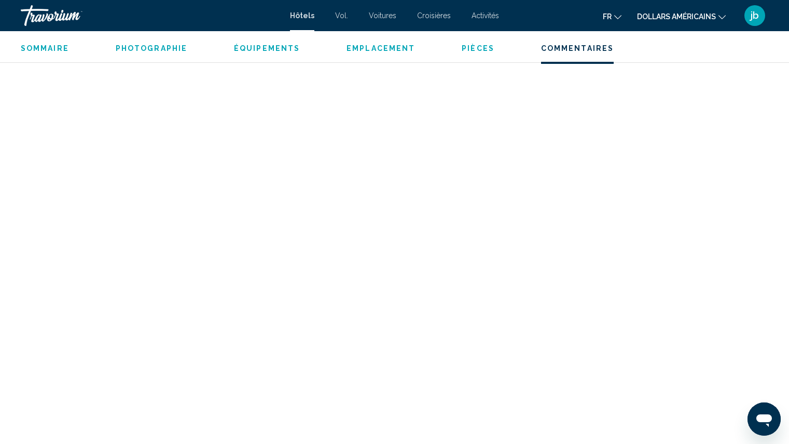
scroll to position [2532, 0]
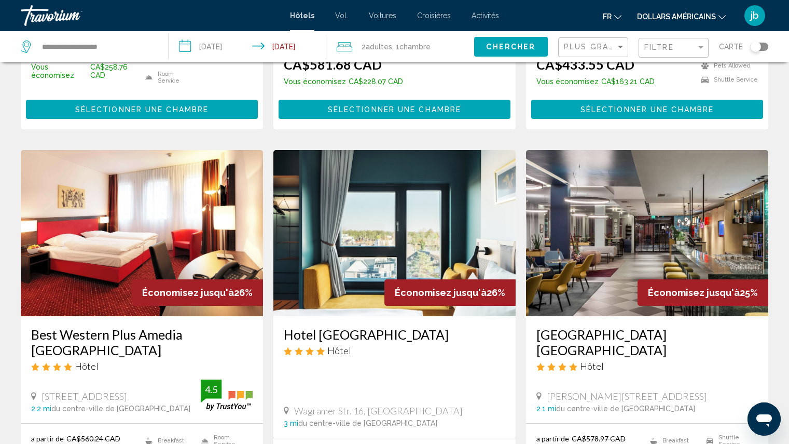
scroll to position [1162, 0]
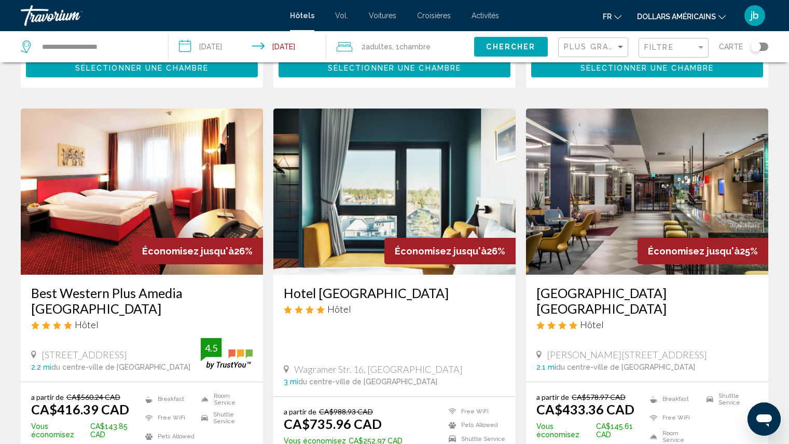
click at [666, 206] on img "Contenu principal" at bounding box center [647, 191] width 242 height 166
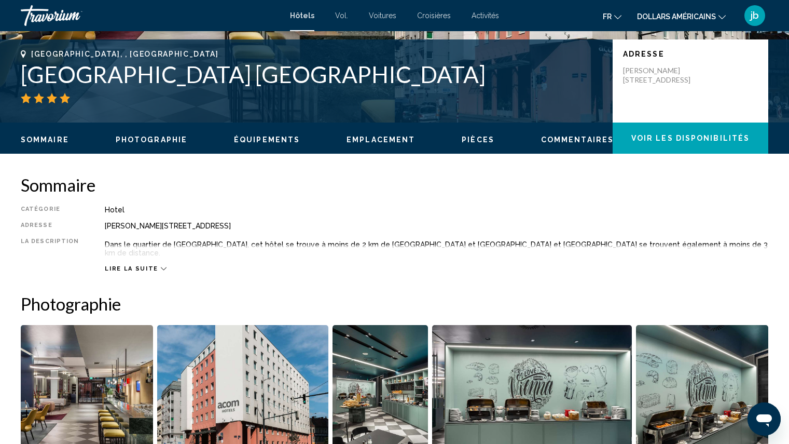
scroll to position [222, 0]
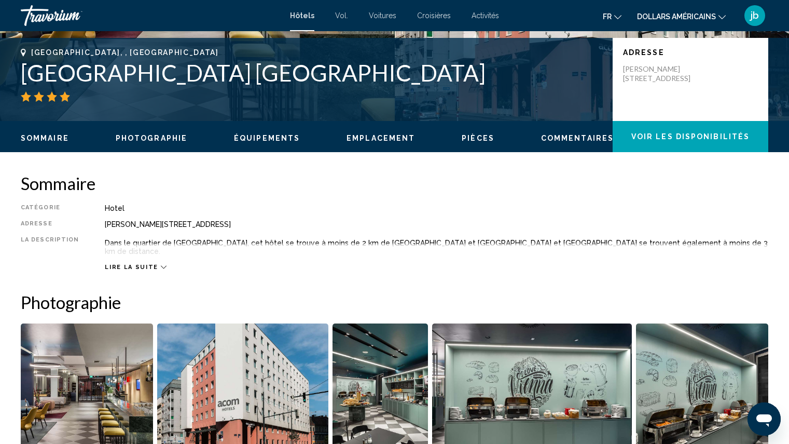
click at [133, 267] on span "Lire la suite" at bounding box center [131, 267] width 53 height 7
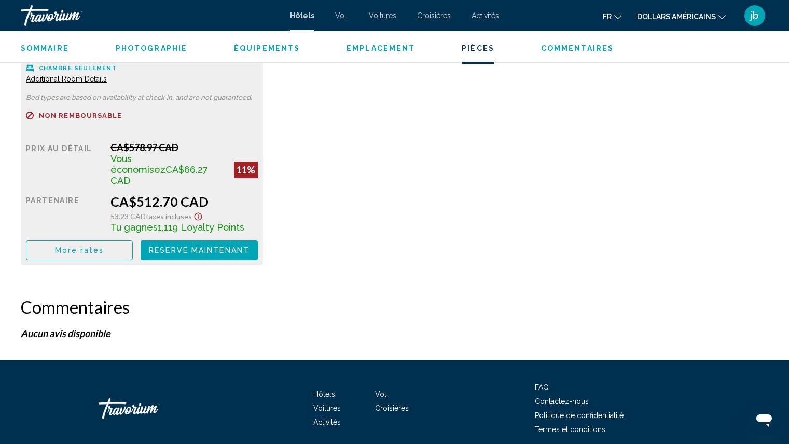
scroll to position [1903, 0]
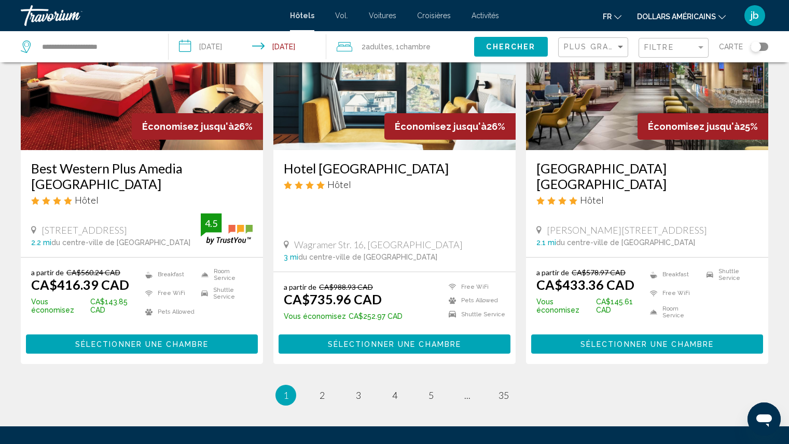
scroll to position [1379, 0]
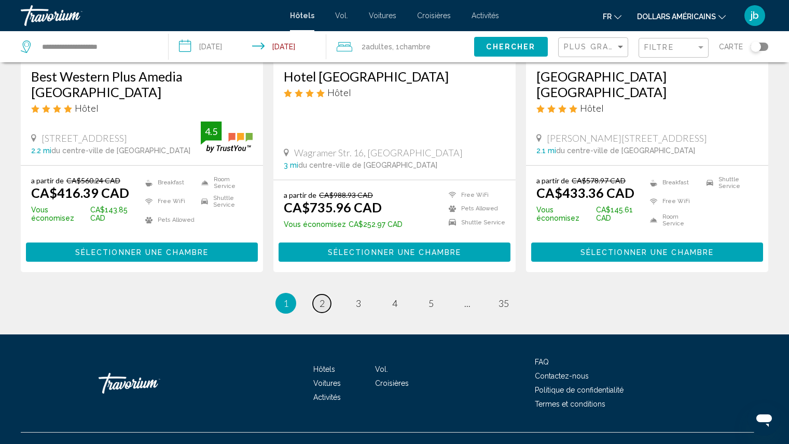
click at [322, 297] on span "2" at bounding box center [322, 302] width 5 height 11
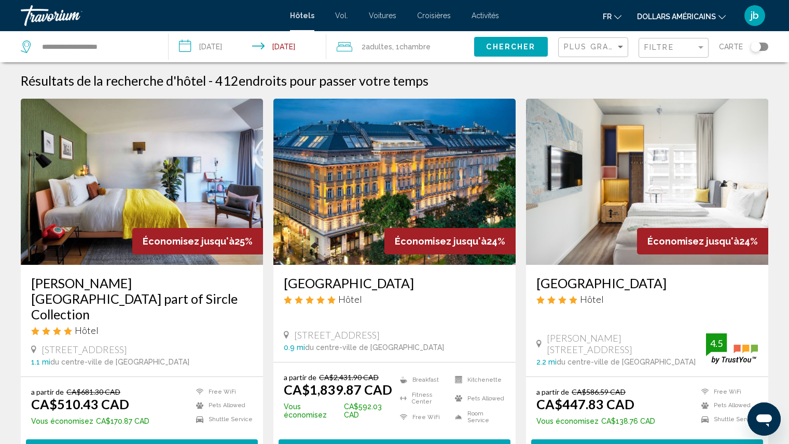
click at [681, 202] on img "Contenu principal" at bounding box center [647, 182] width 242 height 166
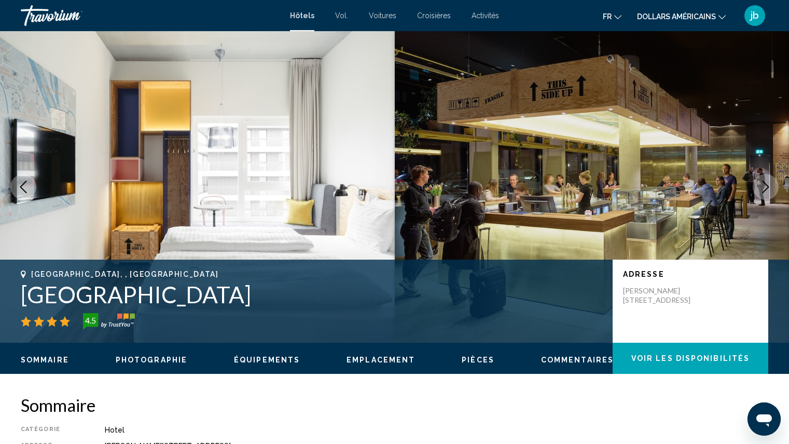
click at [764, 185] on icon "Next image" at bounding box center [766, 187] width 12 height 12
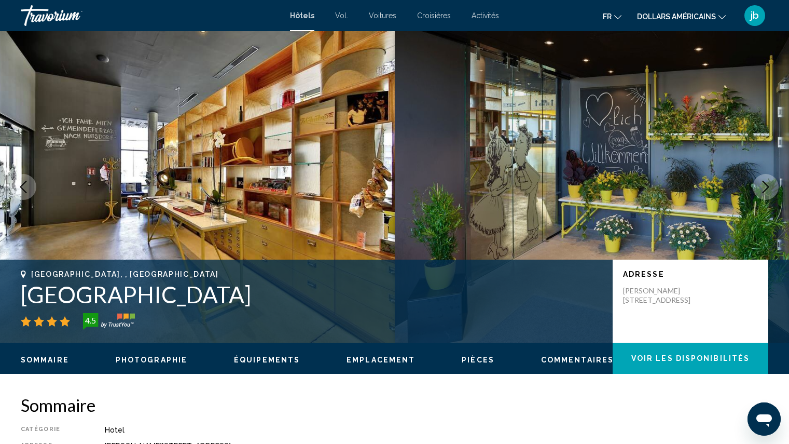
click at [764, 185] on icon "Next image" at bounding box center [766, 187] width 12 height 12
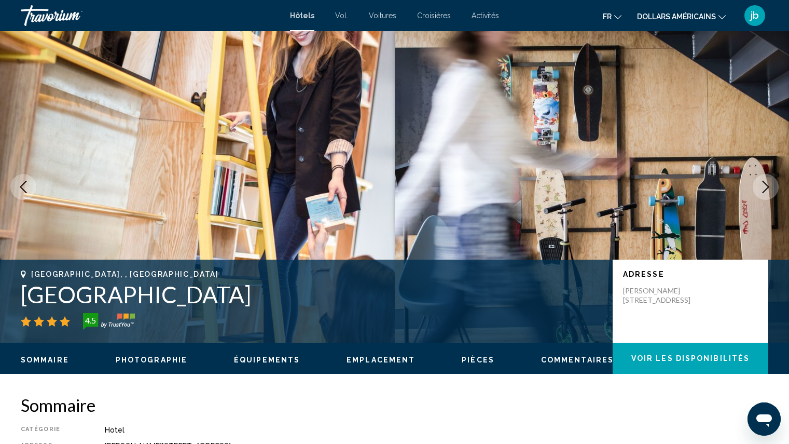
click at [764, 185] on icon "Next image" at bounding box center [766, 187] width 12 height 12
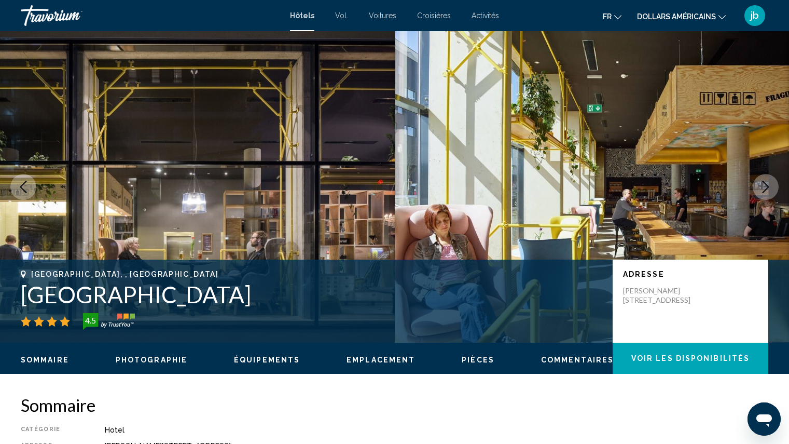
click at [764, 185] on icon "Next image" at bounding box center [766, 187] width 12 height 12
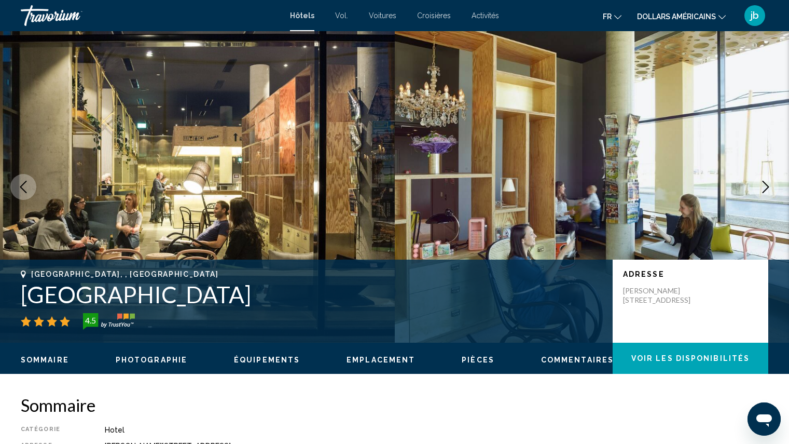
click at [764, 185] on icon "Next image" at bounding box center [766, 187] width 12 height 12
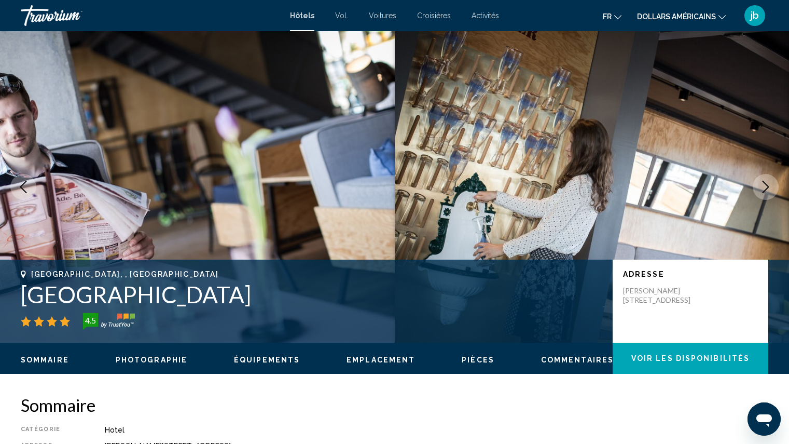
click at [764, 185] on icon "Next image" at bounding box center [766, 187] width 12 height 12
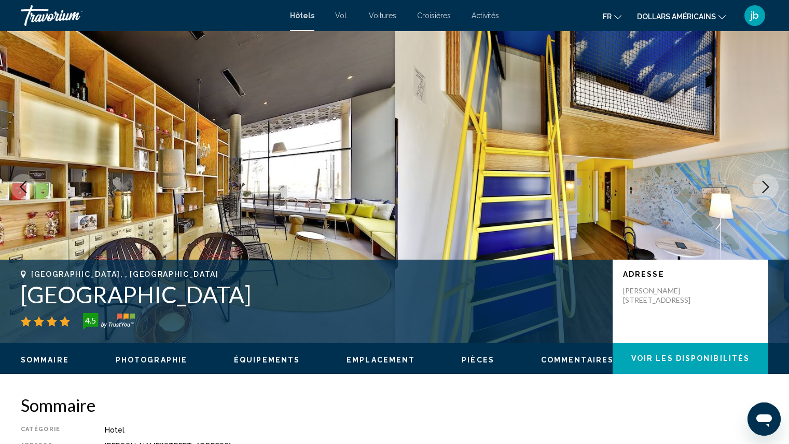
click at [764, 185] on icon "Next image" at bounding box center [766, 187] width 12 height 12
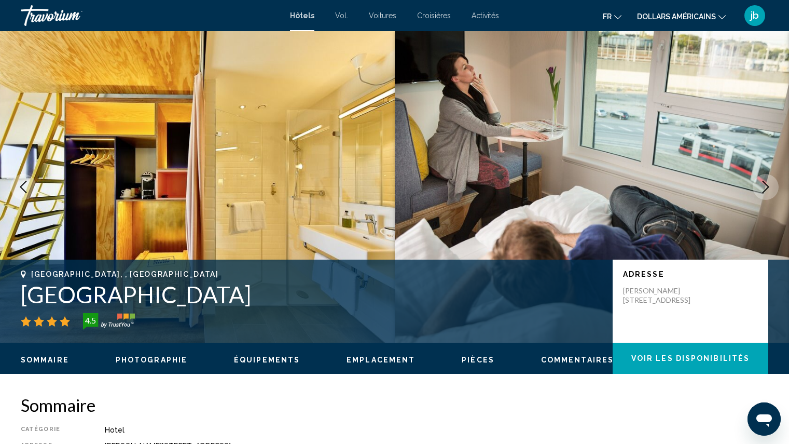
click at [764, 185] on icon "Next image" at bounding box center [766, 187] width 12 height 12
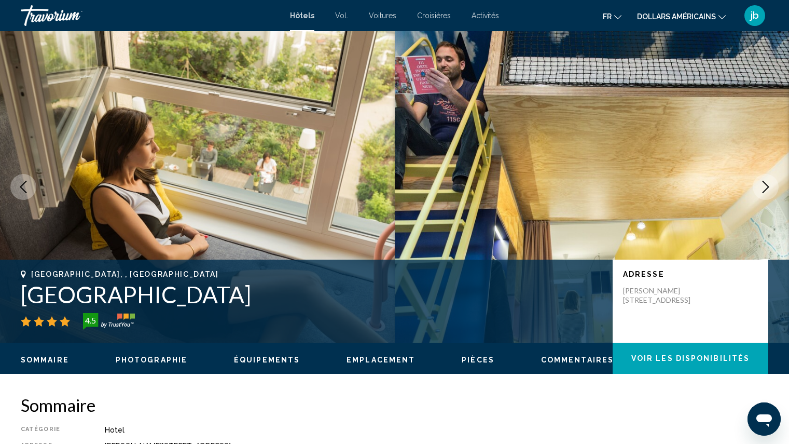
click at [764, 185] on icon "Next image" at bounding box center [766, 187] width 12 height 12
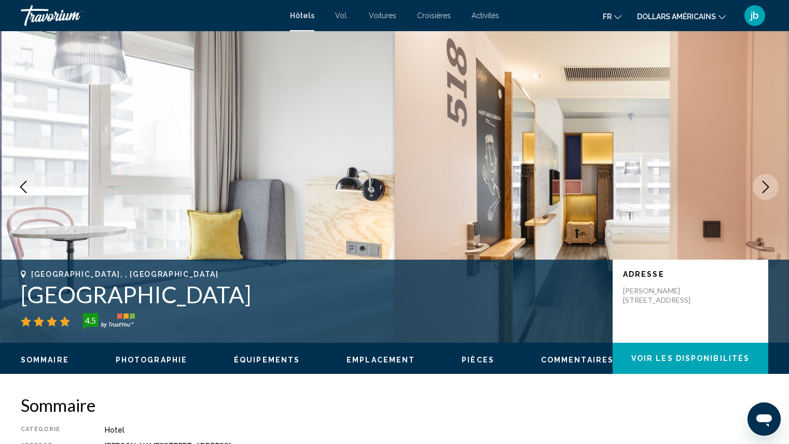
click at [764, 185] on icon "Next image" at bounding box center [766, 187] width 12 height 12
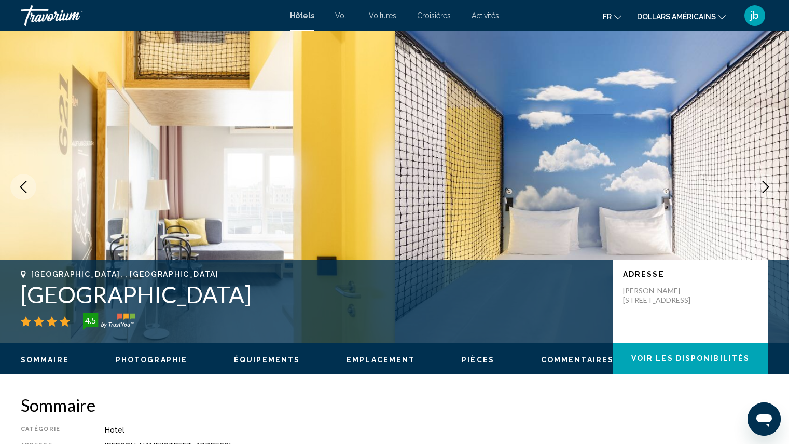
click at [764, 185] on icon "Next image" at bounding box center [766, 187] width 12 height 12
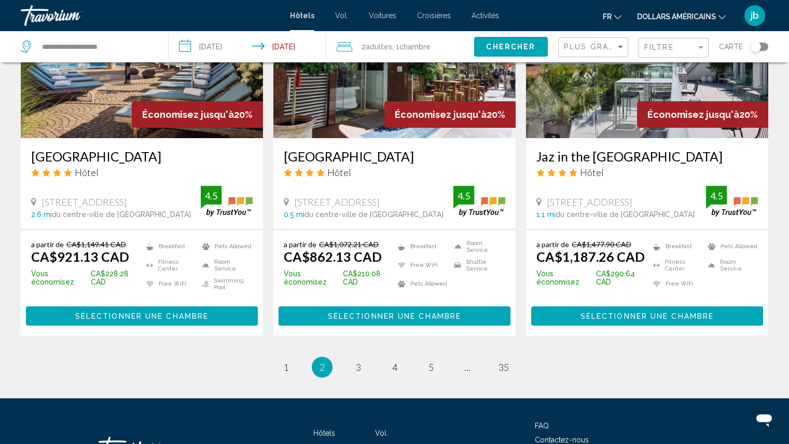
scroll to position [1354, 0]
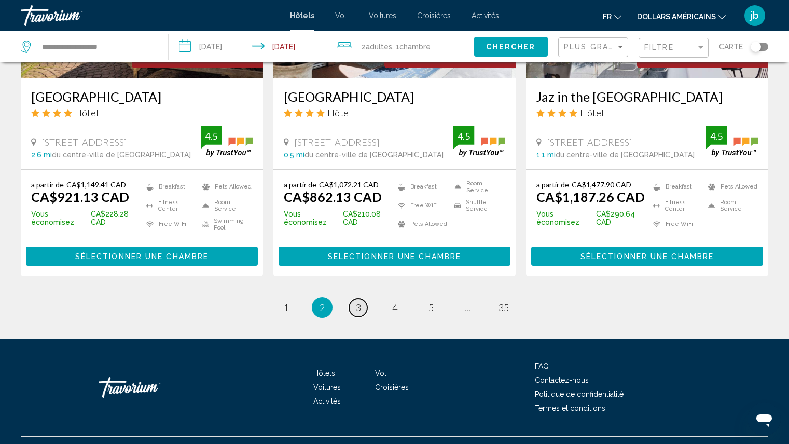
click at [356, 302] on span "3" at bounding box center [358, 307] width 5 height 11
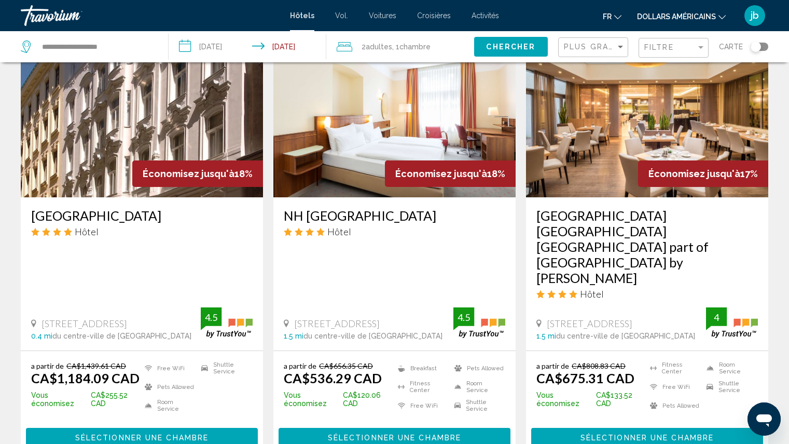
scroll to position [471, 0]
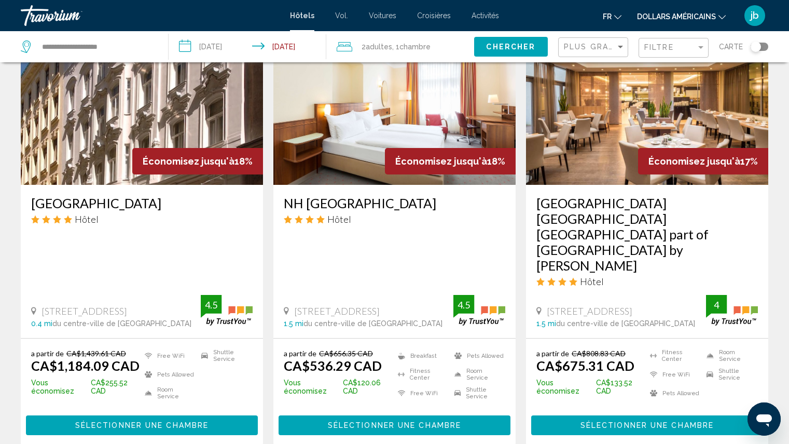
click at [638, 421] on span "Sélectionner une chambre" at bounding box center [647, 425] width 133 height 8
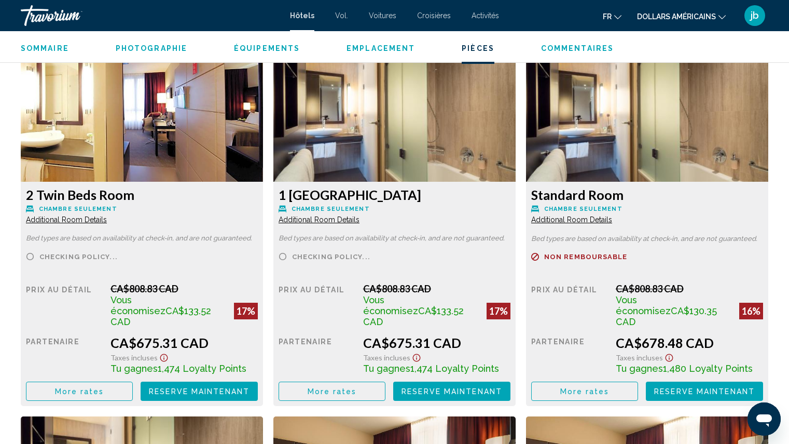
scroll to position [1418, 0]
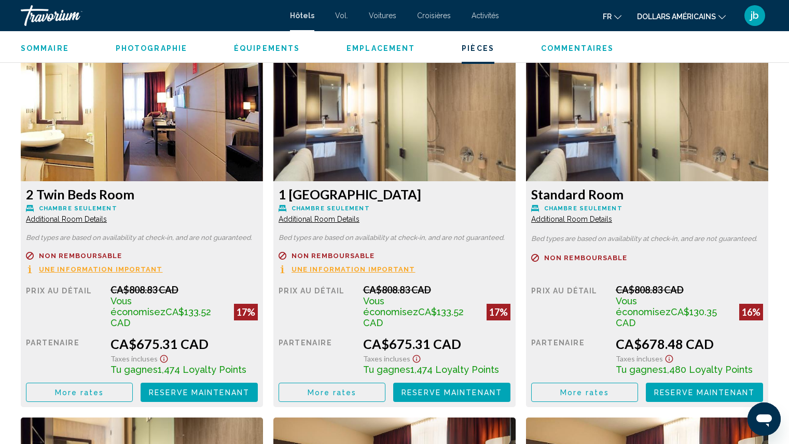
click at [97, 268] on span "Une information important" at bounding box center [101, 269] width 124 height 7
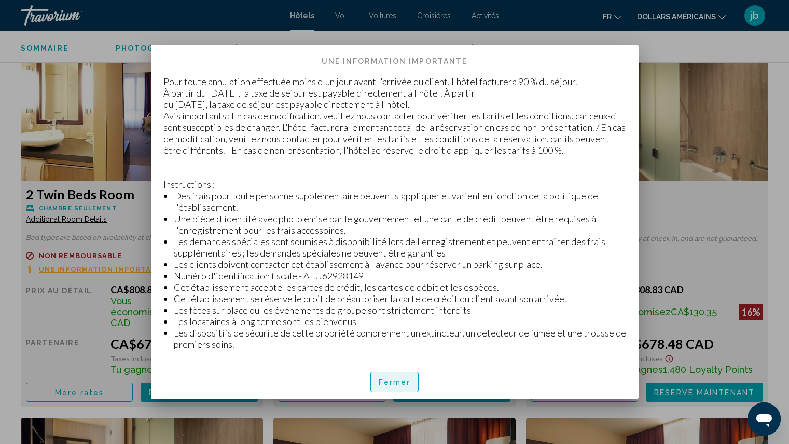
click at [387, 385] on font "Fermer" at bounding box center [395, 382] width 32 height 8
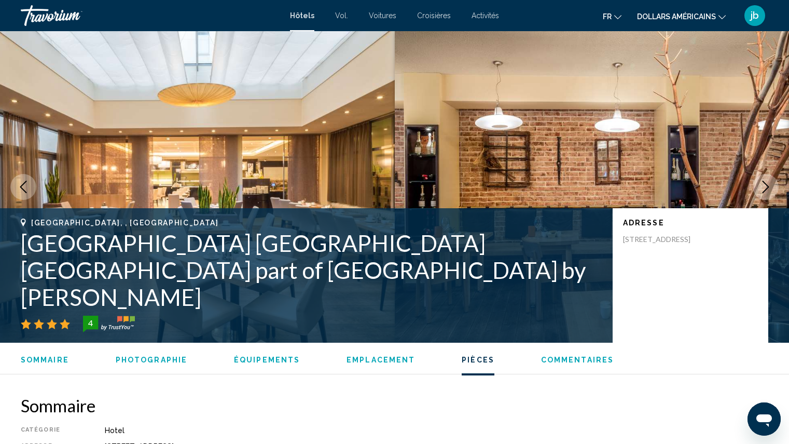
scroll to position [1418, 0]
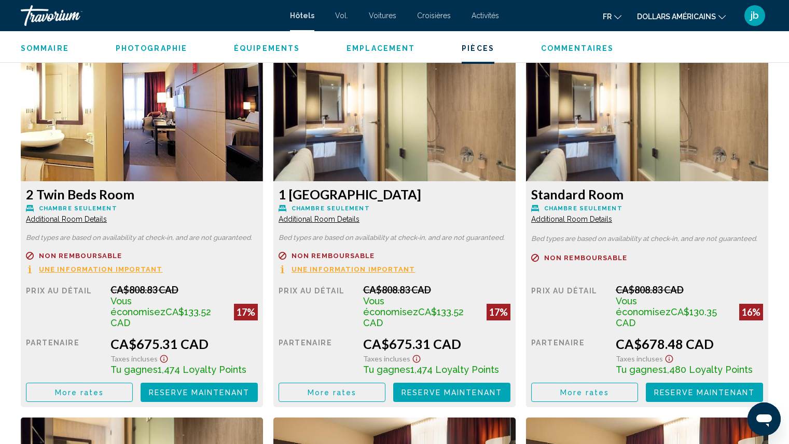
click at [169, 128] on img "Contenu principal" at bounding box center [142, 116] width 242 height 130
click at [73, 221] on span "Additional Room Details" at bounding box center [66, 219] width 81 height 8
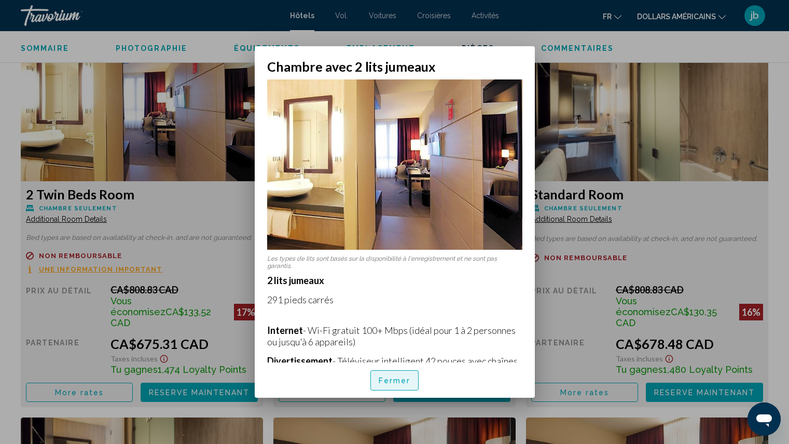
click at [392, 382] on font "Fermer" at bounding box center [395, 381] width 32 height 8
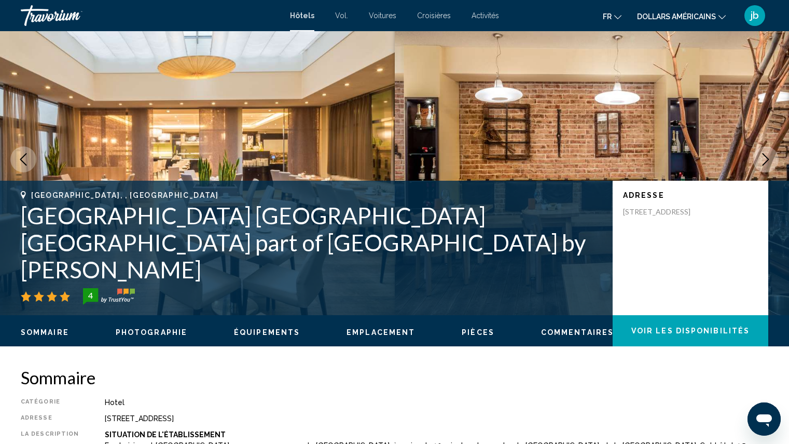
scroll to position [28, 0]
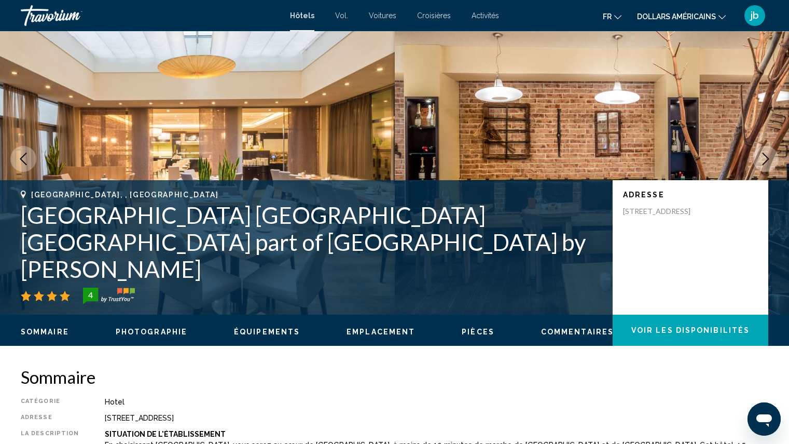
drag, startPoint x: 22, startPoint y: 268, endPoint x: 612, endPoint y: 264, distance: 590.6
click at [612, 264] on div "[GEOGRAPHIC_DATA], , [GEOGRAPHIC_DATA] [GEOGRAPHIC_DATA] [GEOGRAPHIC_DATA] [GEO…" at bounding box center [394, 247] width 789 height 114
copy h1 "[GEOGRAPHIC_DATA] [GEOGRAPHIC_DATA] [GEOGRAPHIC_DATA] part of [GEOGRAPHIC_DATA]…"
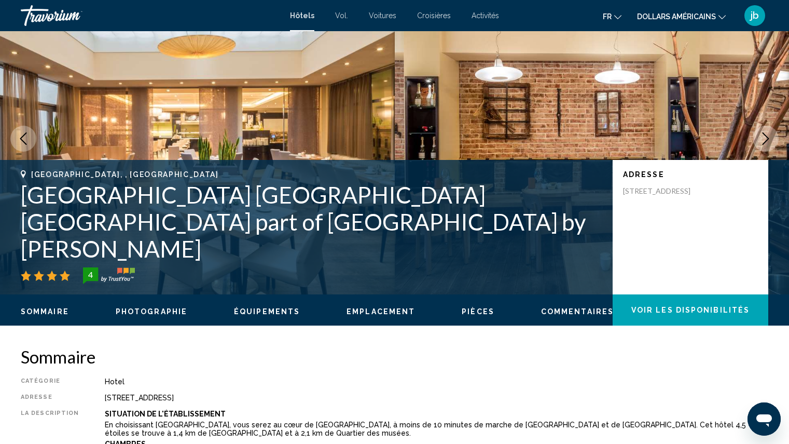
scroll to position [0, 0]
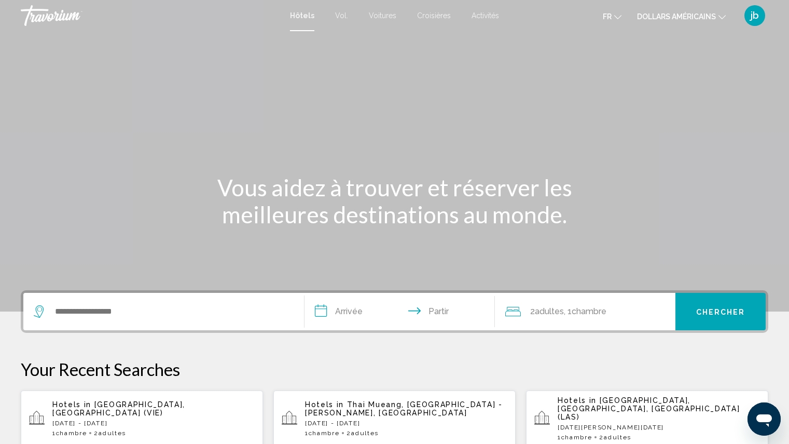
drag, startPoint x: 130, startPoint y: 316, endPoint x: 105, endPoint y: 410, distance: 97.7
click at [105, 410] on div "Hotels in Vienna, Austria (VIE) Wed, 03 Sep - Sun, 07 Sep 1 Chambre pièces 2 Ad…" at bounding box center [153, 418] width 202 height 36
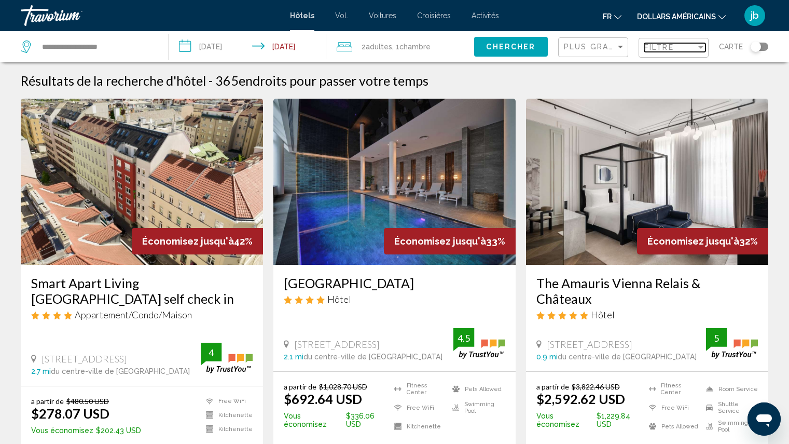
click at [673, 48] on span "Filtre" at bounding box center [660, 47] width 30 height 8
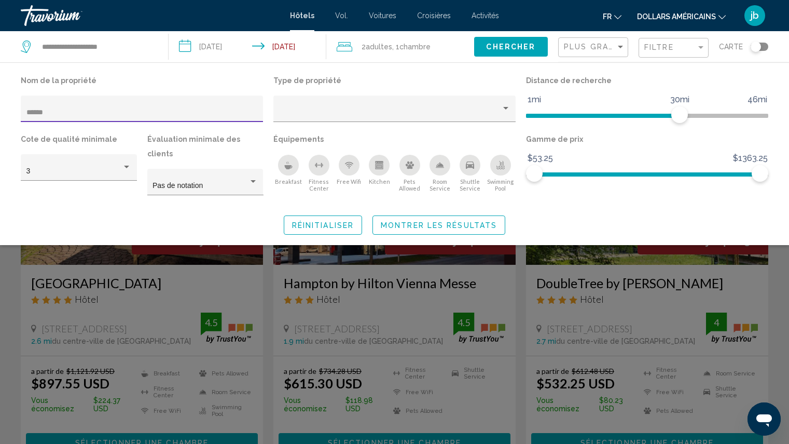
type input "******"
click at [593, 257] on div "Search widget" at bounding box center [394, 300] width 789 height 288
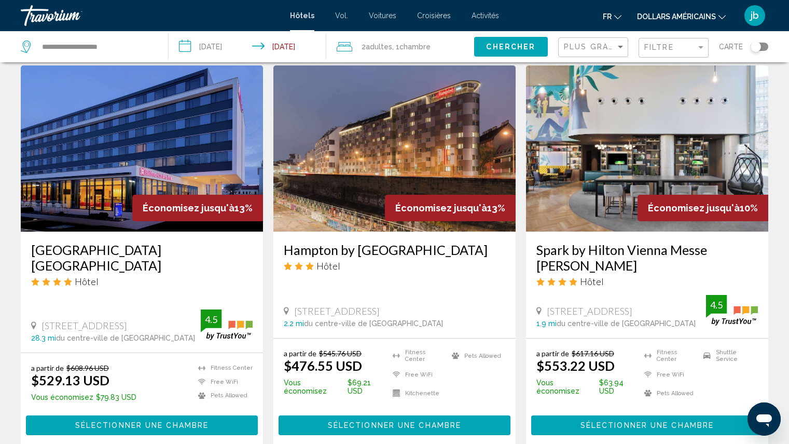
scroll to position [408, 0]
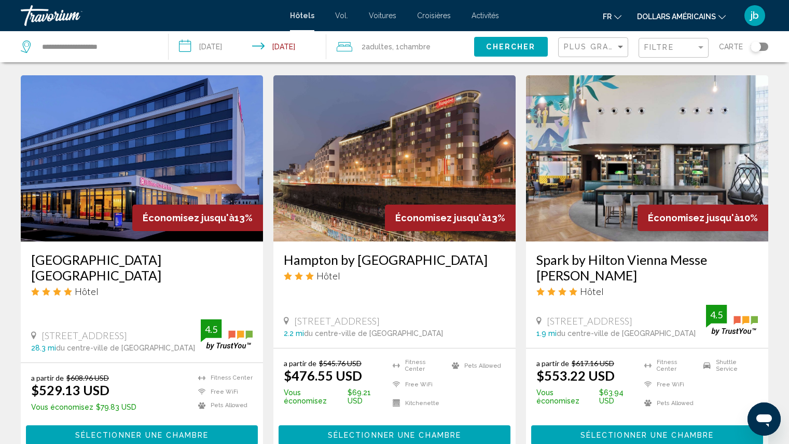
click at [658, 164] on img "Contenu principal" at bounding box center [647, 158] width 242 height 166
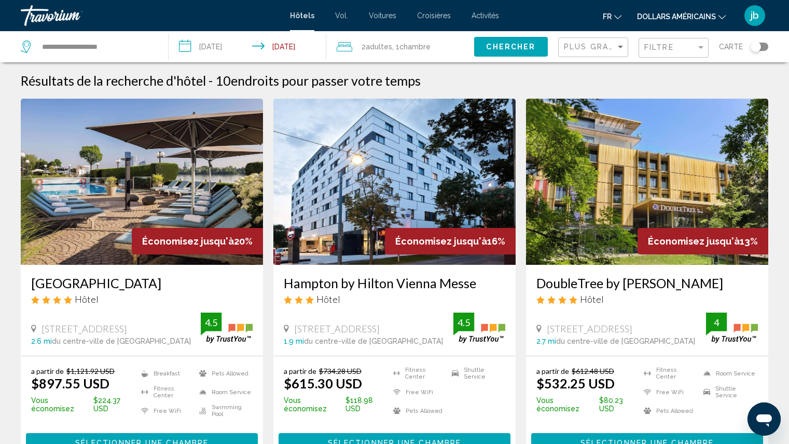
click at [669, 16] on font "dollars américains" at bounding box center [676, 16] width 79 height 8
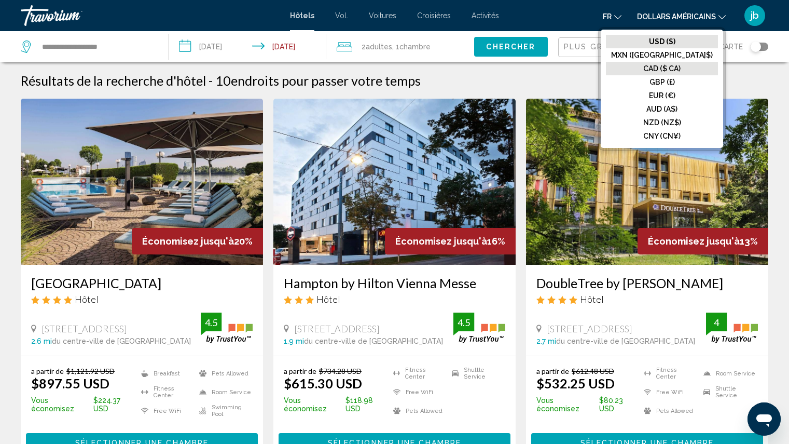
click at [674, 68] on font "CAD ($ CA)" at bounding box center [662, 68] width 37 height 8
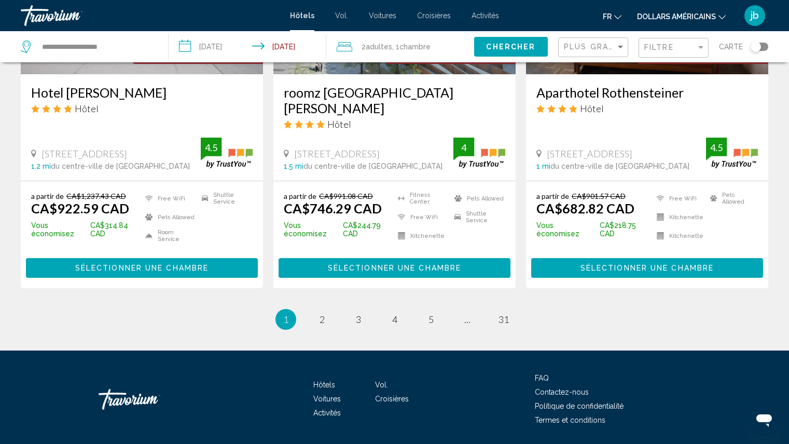
scroll to position [1379, 0]
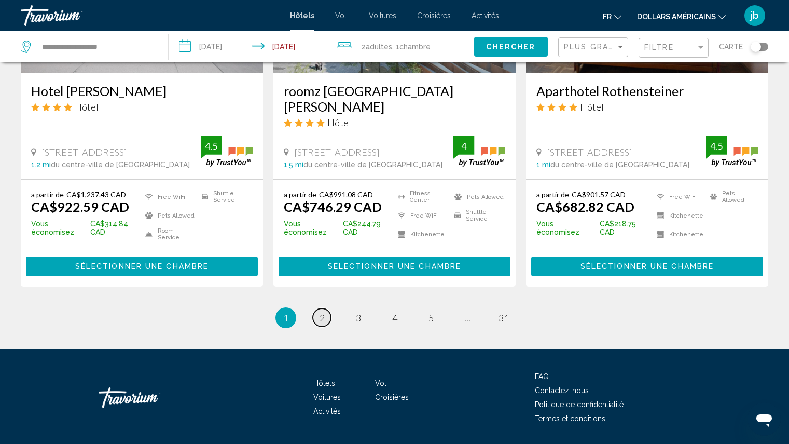
click at [323, 312] on span "2" at bounding box center [322, 317] width 5 height 11
